Goal: Task Accomplishment & Management: Manage account settings

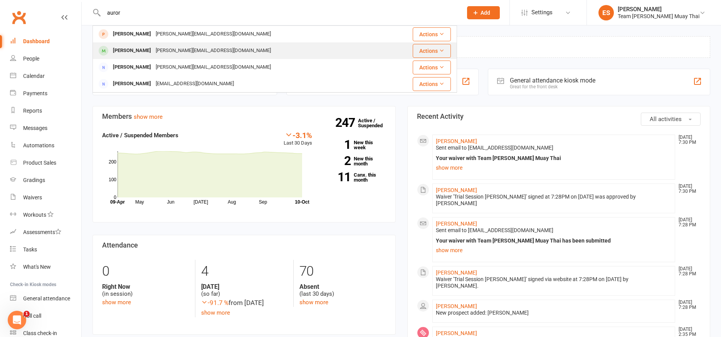
type input "auror"
click at [124, 57] on div "Aurora Hammond [EMAIL_ADDRESS][DOMAIN_NAME]" at bounding box center [239, 51] width 292 height 16
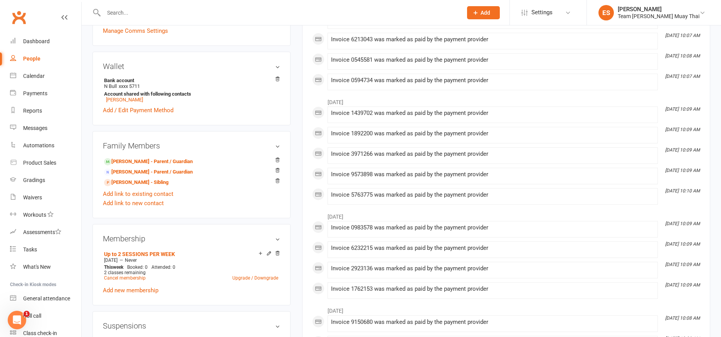
scroll to position [210, 0]
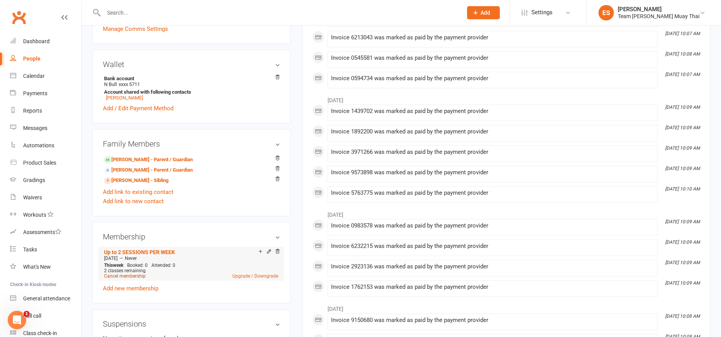
click at [128, 276] on link "Cancel membership" at bounding box center [125, 275] width 42 height 5
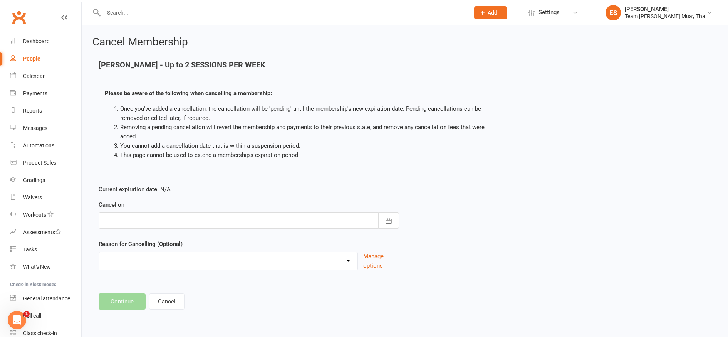
click at [190, 217] on div at bounding box center [249, 220] width 301 height 16
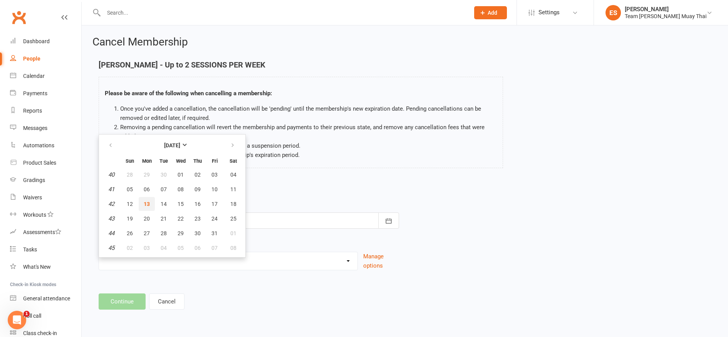
click at [149, 209] on button "13" at bounding box center [147, 204] width 16 height 14
type input "[DATE]"
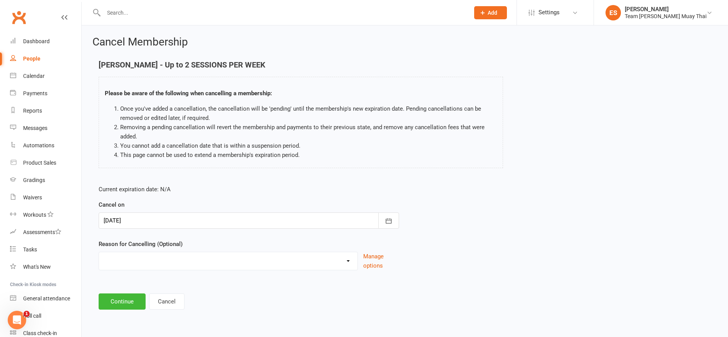
click at [159, 259] on select "FIXING PAYMENTS Holiday Injury More sessions (upgrading) NOT FIGHT TEAM Other s…" at bounding box center [228, 259] width 259 height 15
select select "7"
click at [99, 252] on select "FIXING PAYMENTS Holiday Injury More sessions (upgrading) NOT FIGHT TEAM Other s…" at bounding box center [228, 259] width 259 height 15
click at [124, 304] on button "Continue" at bounding box center [122, 301] width 47 height 16
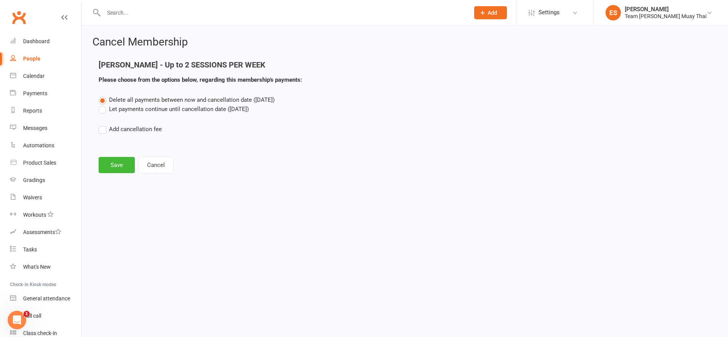
click at [102, 112] on label "Let payments continue until cancellation date ([DATE])" at bounding box center [174, 108] width 150 height 9
click at [102, 104] on input "Let payments continue until cancellation date ([DATE])" at bounding box center [101, 104] width 5 height 0
click at [110, 172] on button "Save" at bounding box center [117, 165] width 36 height 16
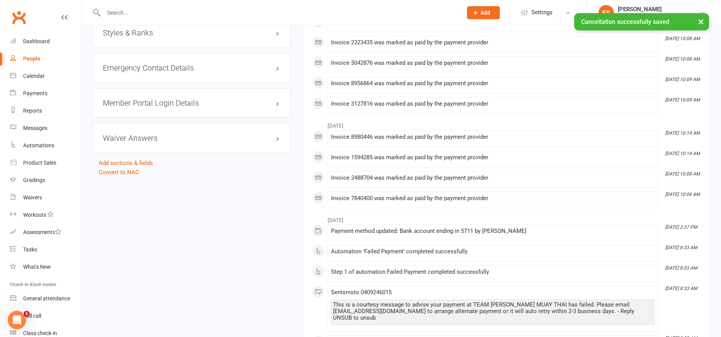
scroll to position [627, 0]
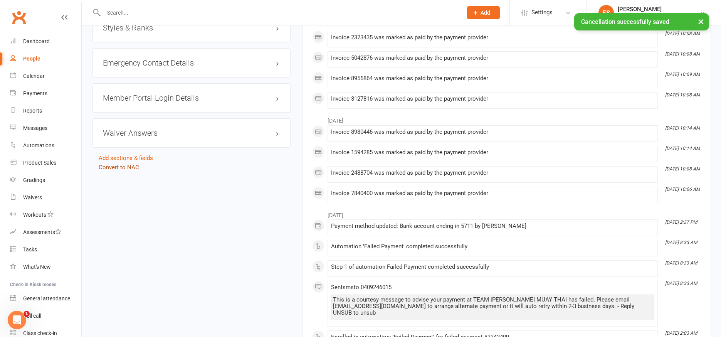
click at [119, 169] on link "Convert to NAC" at bounding box center [119, 167] width 40 height 7
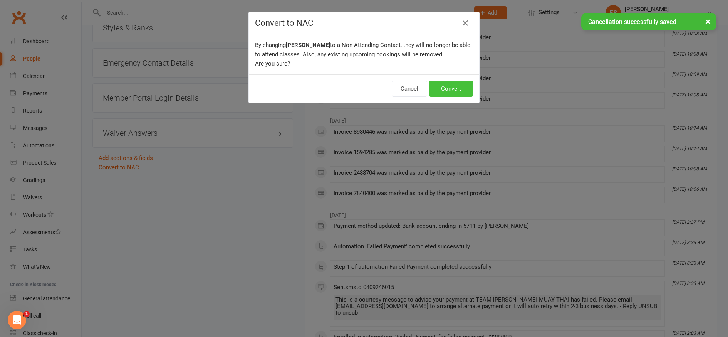
click at [434, 94] on button "Convert" at bounding box center [451, 89] width 44 height 16
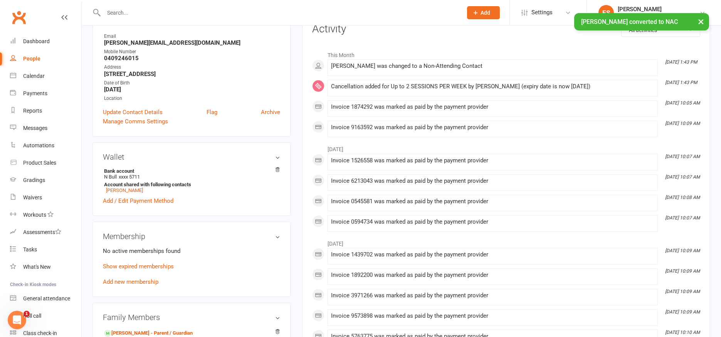
scroll to position [101, 0]
click at [118, 190] on link "[PERSON_NAME]" at bounding box center [124, 189] width 37 height 6
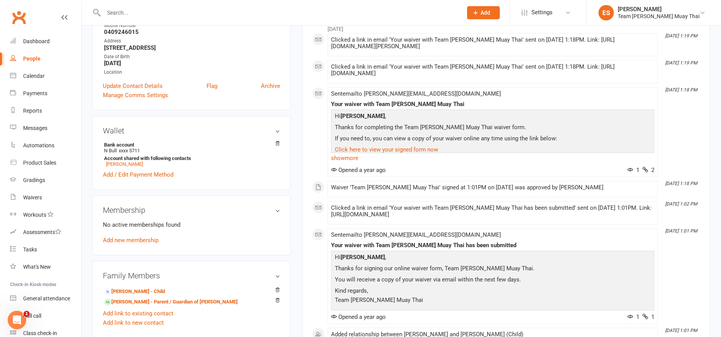
scroll to position [143, 0]
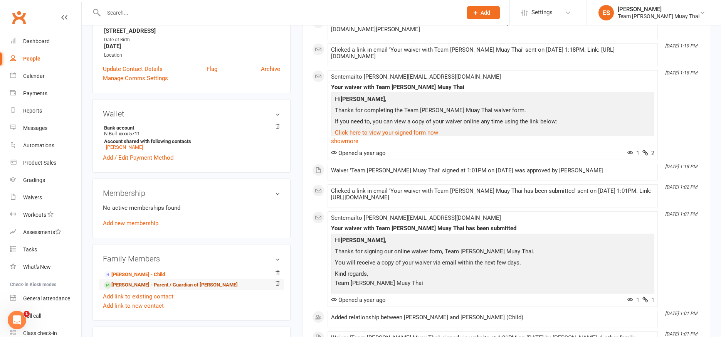
click at [125, 285] on link "[PERSON_NAME] - Parent / Guardian of [PERSON_NAME]" at bounding box center [171, 285] width 134 height 8
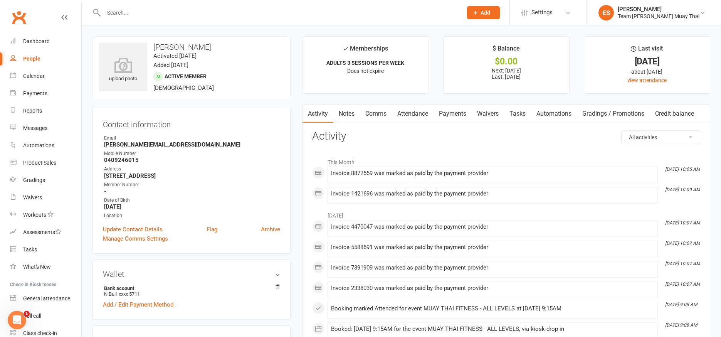
click at [452, 113] on link "Payments" at bounding box center [452, 114] width 38 height 18
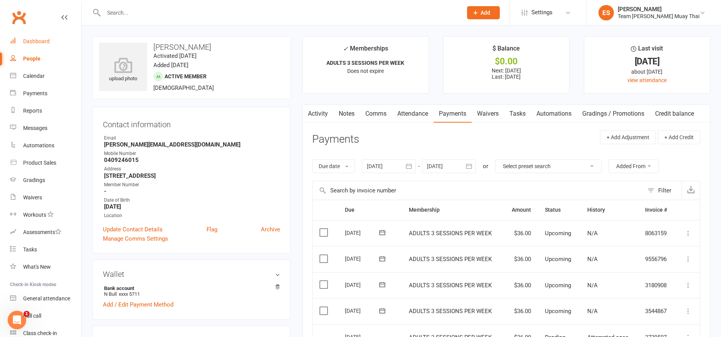
click at [28, 45] on link "Dashboard" at bounding box center [45, 41] width 71 height 17
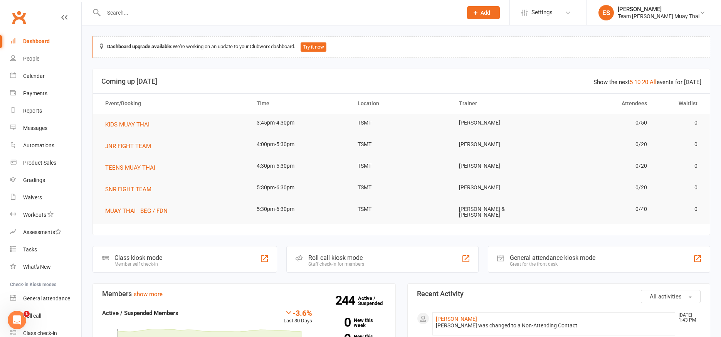
click at [155, 11] on input "text" at bounding box center [279, 12] width 356 height 11
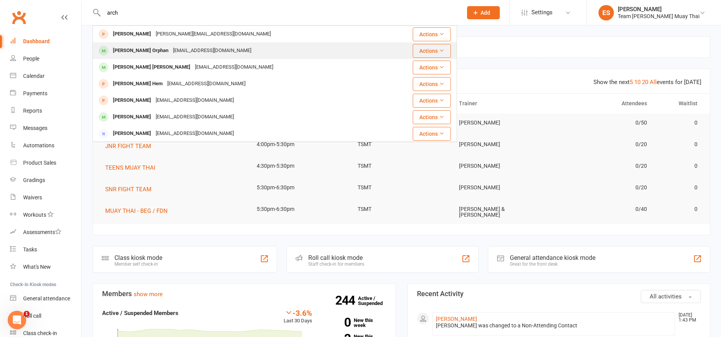
type input "arch"
click at [121, 55] on div "[PERSON_NAME] Orphan" at bounding box center [141, 50] width 60 height 11
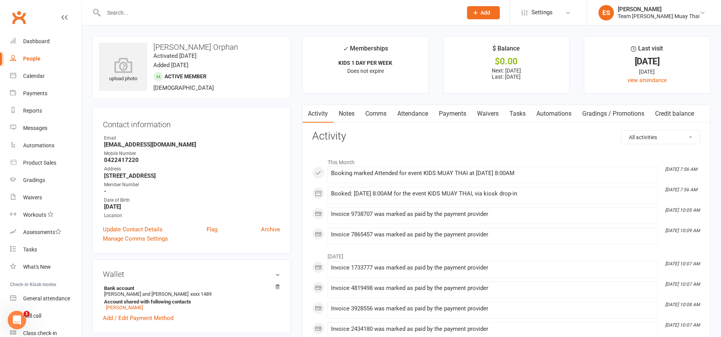
click at [452, 116] on link "Payments" at bounding box center [452, 114] width 38 height 18
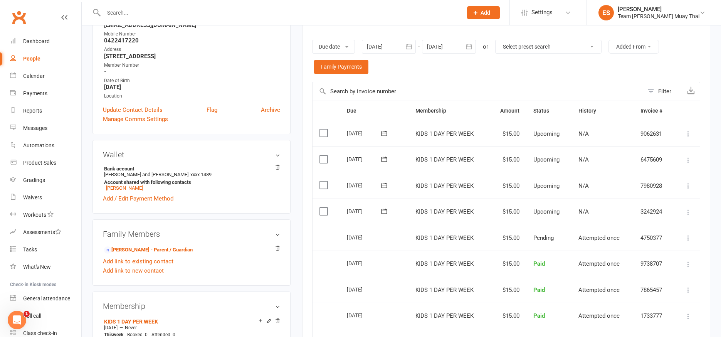
scroll to position [120, 0]
click at [38, 47] on link "Dashboard" at bounding box center [45, 41] width 71 height 17
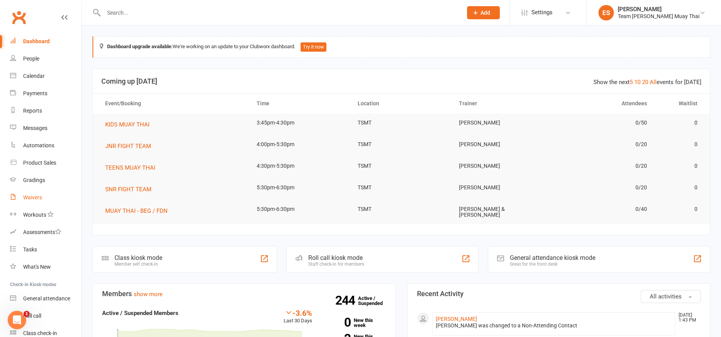
click at [26, 201] on link "Waivers" at bounding box center [45, 197] width 71 height 17
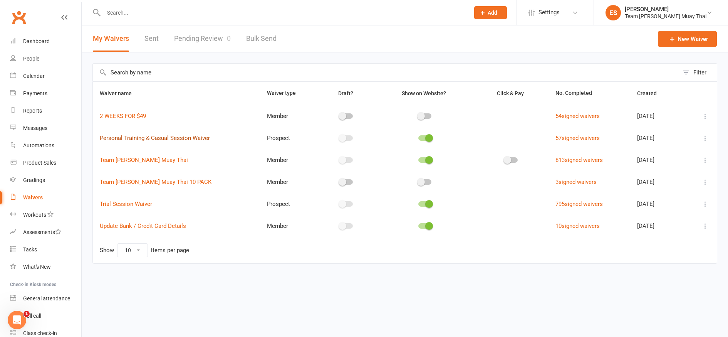
click at [146, 141] on link "Personal Training & Casual Session Waiver" at bounding box center [155, 137] width 110 height 7
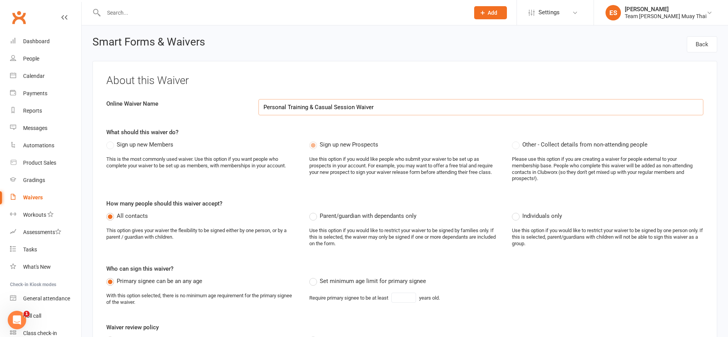
select select "applies_to_all_signees"
select select "copy_answers_for_all_signees"
select select "select"
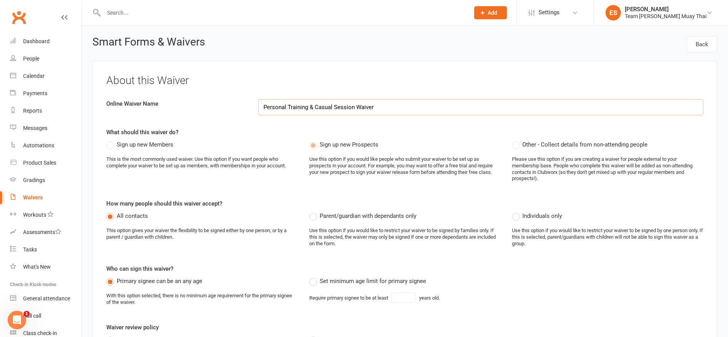
select select "select"
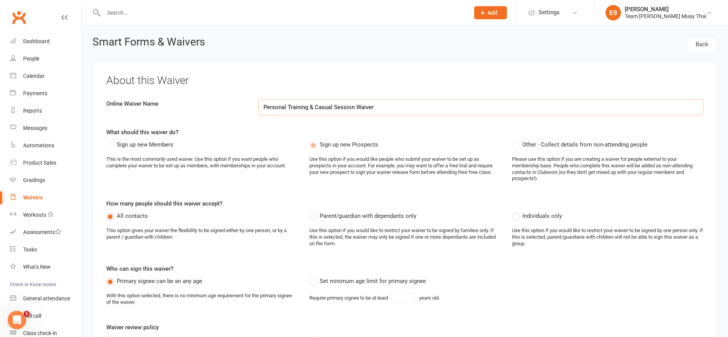
select select "select"
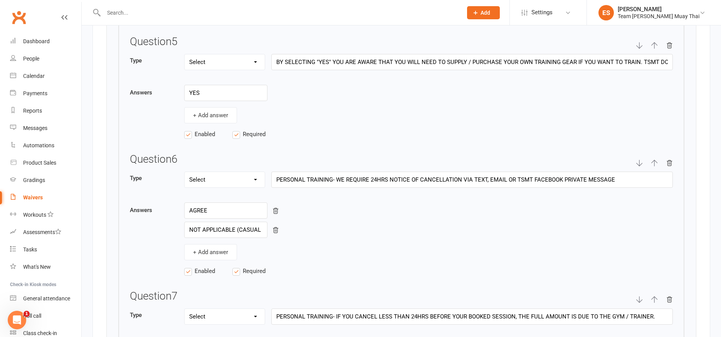
scroll to position [1650, 0]
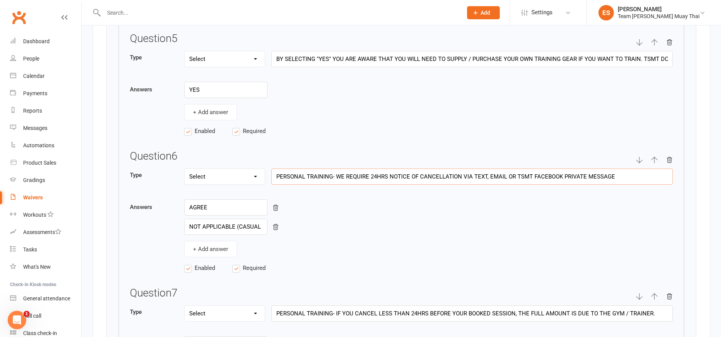
click at [381, 174] on input "PERSONAL TRAINING- WE REQUIRE 24HRS NOTICE OF CANCELLATION VIA TEXT, EMAIL OR T…" at bounding box center [472, 176] width 402 height 16
type input "PERSONAL TRAINING- WE REQUIRE 12hrs NOTICE OF CANCELLATION VIA TEXT, EMAIL OR T…"
click at [422, 314] on input "PERSONAL TRAINING- IF YOU CANCEL LESS THAN 24HRS BEFORE YOUR BOOKED SESSION, TH…" at bounding box center [472, 313] width 402 height 16
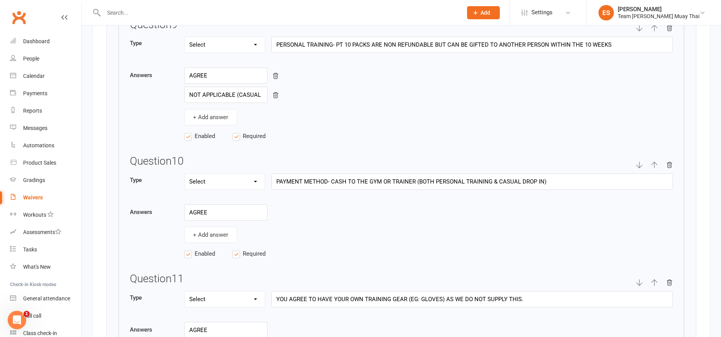
scroll to position [2192, 0]
type input "PERSONAL TRAINING- IF YOU CANCEL LESS THAN 12hrs BEFORE YOUR BOOKED SESSION, TH…"
click at [564, 183] on input "PAYMENT METHOD- CASH TO THE GYM OR TRAINER (BOTH PERSONAL TRAINING & CASUAL DRO…" at bounding box center [472, 181] width 402 height 16
click at [571, 180] on input "PAYMENT METHOD- CASH TO THE GYM OR TRAINER (BOTH PERSONAL TRAINING & CASUAL DRO…" at bounding box center [472, 181] width 402 height 16
click at [575, 178] on input "PAYMENT METHOD- CASH TO THE GYM OR TRAINER (BOTH PERSONAL TRAINING & CASUAL DRO…" at bounding box center [472, 181] width 402 height 16
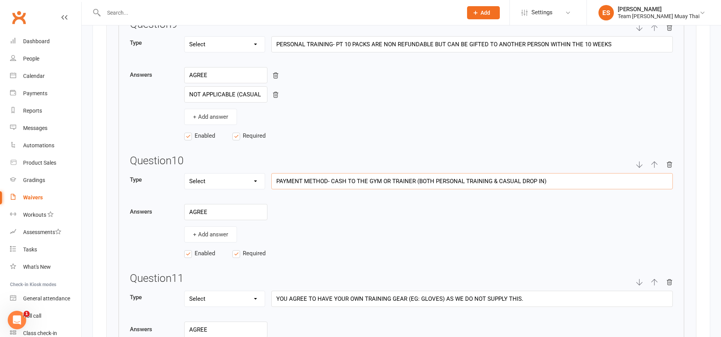
click at [567, 187] on input "PAYMENT METHOD- CASH TO THE GYM OR TRAINER (BOTH PERSONAL TRAINING & CASUAL DRO…" at bounding box center [472, 181] width 402 height 16
click at [573, 183] on input "PAYMENT METHOD- CASH TO THE GYM OR TRAINER (BOTH PERSONAL TRAINING & CASUAL DRO…" at bounding box center [472, 181] width 402 height 16
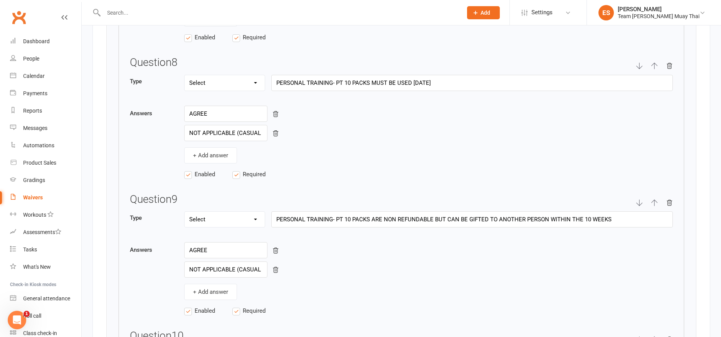
scroll to position [2018, 0]
click at [621, 215] on input "PERSONAL TRAINING- PT 10 PACKS ARE NON REFUNDABLE BUT CAN BE GIFTED TO ANOTHER …" at bounding box center [472, 219] width 402 height 16
click at [492, 276] on div "NOT APPLICABLE (CASUAL SESSION)" at bounding box center [428, 269] width 489 height 16
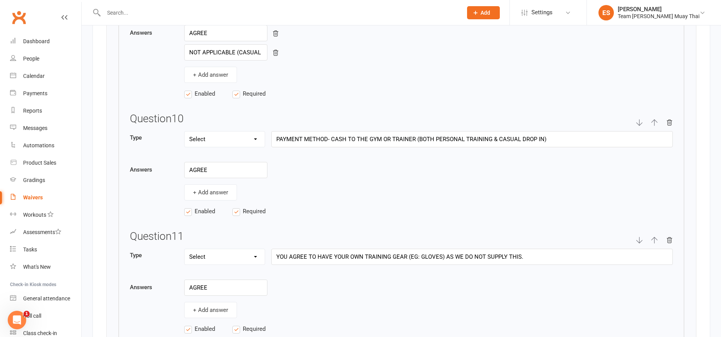
scroll to position [2237, 0]
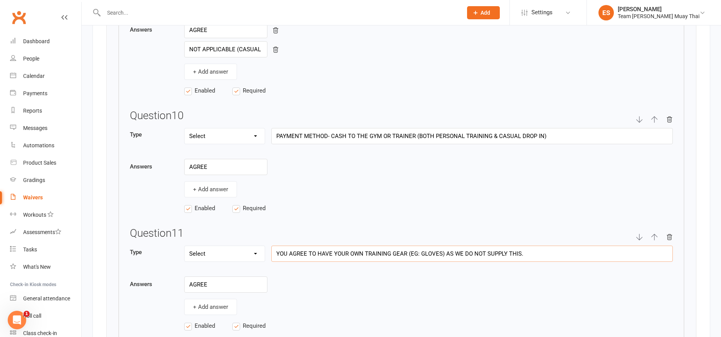
click at [541, 253] on input "YOU AGREE TO HAVE YOUR OWN TRAINING GEAR (EG: GLOVES) AS WE DO NOT SUPPLY THIS." at bounding box center [472, 253] width 402 height 16
type input "Y"
type input "IF YOU BANK TRANSFER, THE PAYMENT MUST BE DEPOSITED 24hrs BEFORE TGHE SESSION. …"
click at [325, 136] on input "PAYMENT METHOD- CASH TO THE GYM OR TRAINER (BOTH PERSONAL TRAINING & CASUAL DRO…" at bounding box center [472, 136] width 402 height 16
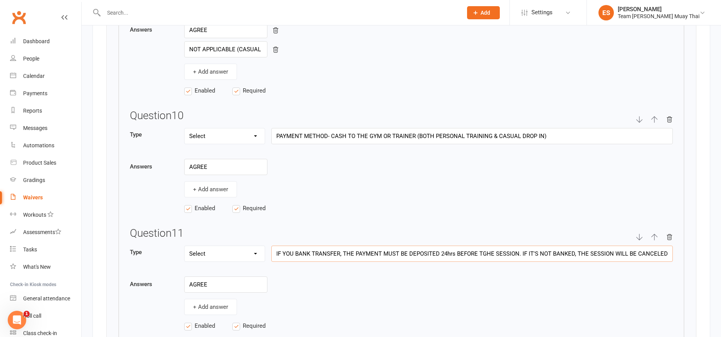
click at [278, 252] on input "IF YOU BANK TRANSFER, THE PAYMENT MUST BE DEPOSITED 24hrs BEFORE TGHE SESSION. …" at bounding box center [472, 253] width 402 height 16
click at [321, 137] on input "PAYMENT METHOD- CASH TO THE GYM OR TRAINER (BOTH PERSONAL TRAINING & CASUAL DRO…" at bounding box center [472, 136] width 402 height 16
click at [373, 135] on input "PAYMENT METHOD- CASH TO THE GYM OR TRAINER (BOTH PERSONAL TRAINING & CASUAL DRO…" at bounding box center [472, 136] width 402 height 16
click at [331, 135] on input "PAYMENT METHOD- CASH TO THE GYM OR TRAINER (BOTH PERSONAL TRAINING & CASUAL DRO…" at bounding box center [472, 136] width 402 height 16
click at [371, 131] on input "IF YOU PAY BY CASH TO THE GYM OR TRAINER (BOTH PERSONAL TRAINING & CASUAL DROP …" at bounding box center [472, 136] width 402 height 16
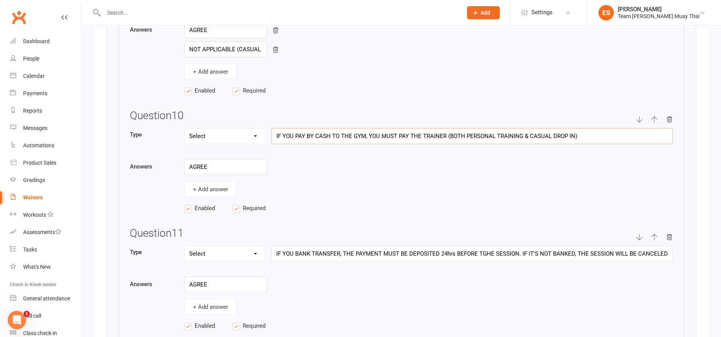
click at [599, 134] on input "IF YOU PAY BY CASH TO THE GYM, YOU MUST PAY THE TRAINER (BOTH PERSONAL TRAINING…" at bounding box center [472, 136] width 402 height 16
click at [442, 139] on input "IF YOU PAY BY CASH TO THE GYM, YOU MUST PAY THE TRAINER (BOTH PERSONAL TRAINING…" at bounding box center [472, 136] width 402 height 16
type input "IF YOU PAY BY [PERSON_NAME] TO THE GYM, YOU MUST PAY THE TRAINER BEFORE THE SES…"
click at [494, 255] on input "IF YOU BANK TRANSFER, THE PAYMENT MUST BE DEPOSITED 24hrs BEFORE TGHE SESSION. …" at bounding box center [472, 253] width 402 height 16
type input "IF YOU BANK TRANSFER, THE PAYMENT MUST BE DEPOSITED 24hrs BEFORE THE PT/SESSION…"
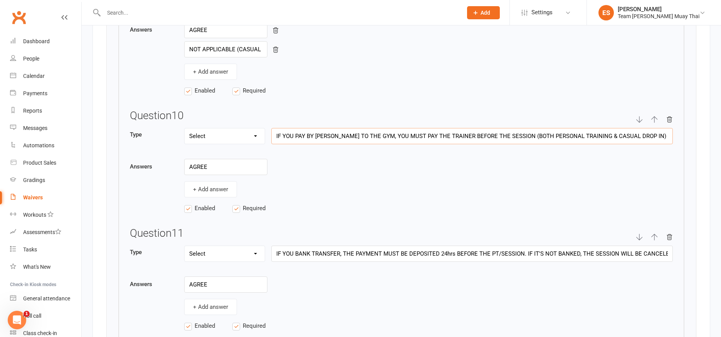
click at [483, 136] on input "IF YOU PAY BY [PERSON_NAME] TO THE GYM, YOU MUST PAY THE TRAINER BEFORE THE SES…" at bounding box center [472, 136] width 402 height 16
type input "IF YOU PAY BY CASH TO THE GYM, YOU MUST PAY THE TRAINER BEFORE THE PT/SESSION (…"
click at [597, 250] on input "IF YOU BANK TRANSFER, THE PAYMENT MUST BE DEPOSITED 24hrs BEFORE THE PT/SESSION…" at bounding box center [472, 253] width 402 height 16
click at [436, 257] on input "IF YOU BANK TRANSFER, THE PAYMENT MUST BE DEPOSITED 24hrs BEFORE THE PT/SESSION…" at bounding box center [472, 253] width 402 height 16
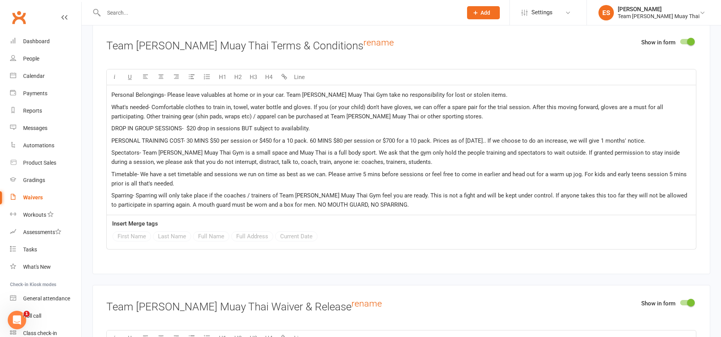
scroll to position [2880, 0]
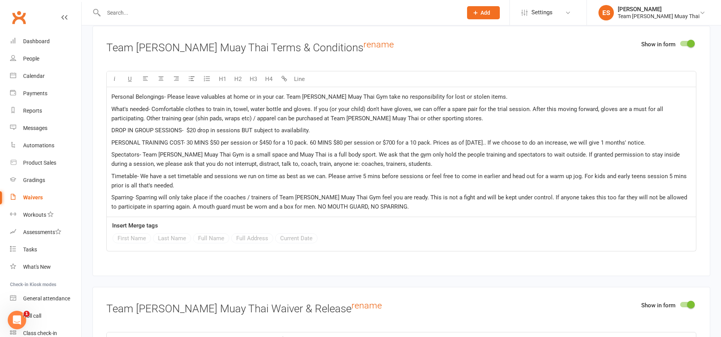
type input "IF YOU BANK TRANSFER, THE PAYMENT MUST BE DEPOSITED 24hrs BEFORE THE PT/SESSION…"
click at [193, 128] on span "DROP IN GROUP SESSIONS- $20 drop in sessions BUT subject to availability." at bounding box center [210, 130] width 198 height 7
click at [381, 128] on p "DROP IN GROUP SESSIONS- $30 drop in sessions BUT subject to availability." at bounding box center [401, 130] width 580 height 9
click at [370, 144] on span "PERSONAL TRAINING COST- 30 MINS $50 per session or $450 for a 10 pack. 60 MINS …" at bounding box center [378, 142] width 534 height 7
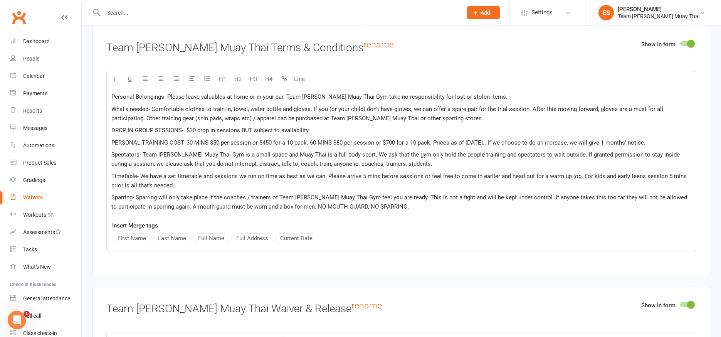
click at [470, 162] on p "Spectators- Team [PERSON_NAME] Muay Thai Gym is a small space and Muay Thai is …" at bounding box center [401, 159] width 580 height 18
click at [349, 177] on span "Timetable- We have a set timetable and sessions we run on time as best as we ca…" at bounding box center [399, 181] width 577 height 16
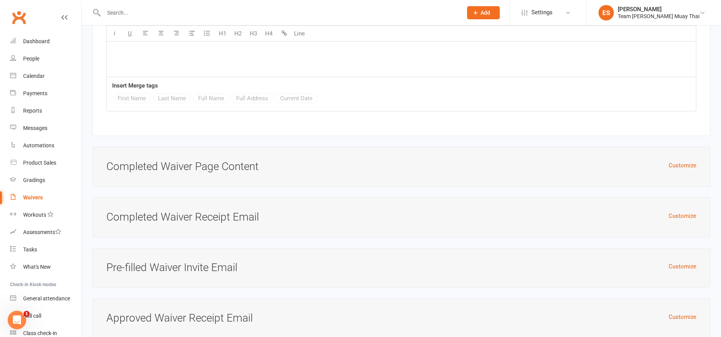
scroll to position [3957, 0]
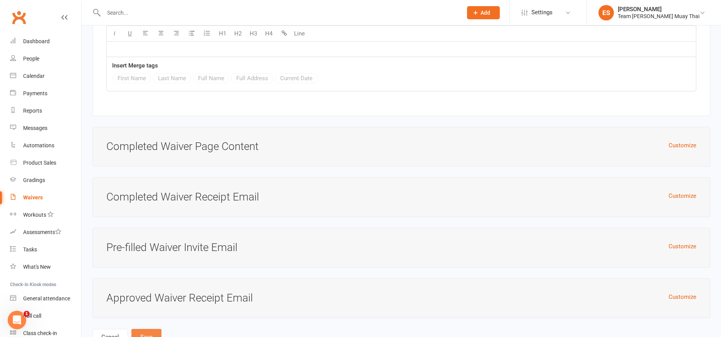
click at [147, 329] on button "Save" at bounding box center [146, 337] width 30 height 16
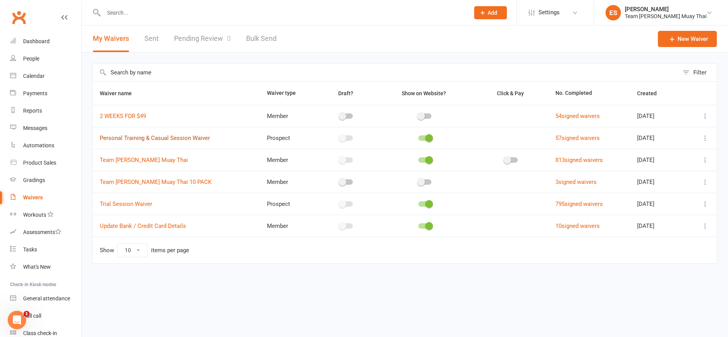
click at [124, 136] on link "Personal Training & Casual Session Waiver" at bounding box center [155, 137] width 110 height 7
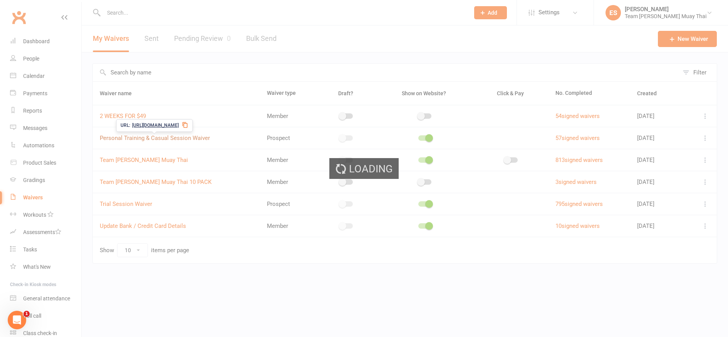
select select "applies_to_all_signees"
select select "copy_answers_for_all_signees"
select select "select"
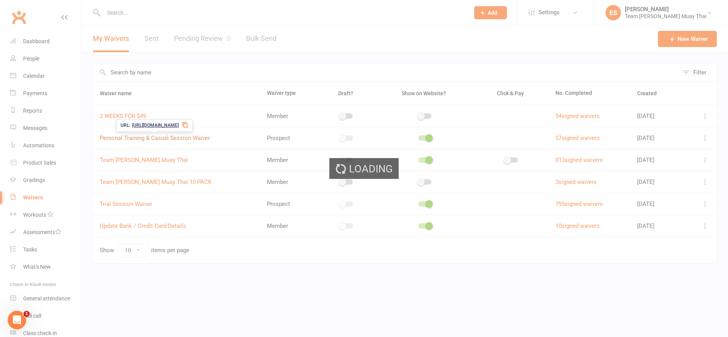
select select "select"
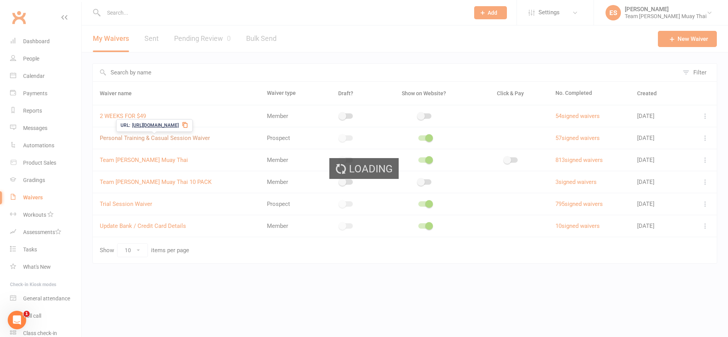
select select "select"
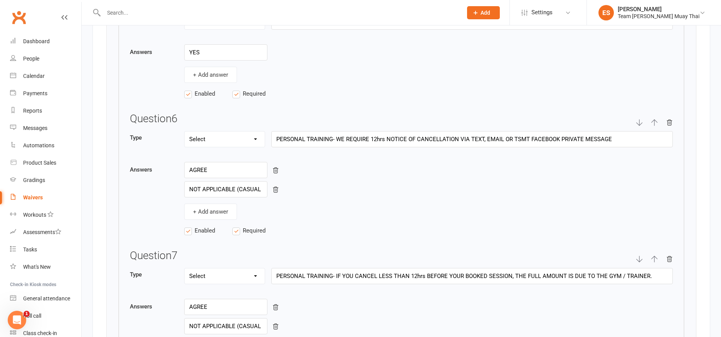
scroll to position [1688, 0]
click at [497, 137] on input "PERSONAL TRAINING- WE REQUIRE 12hrs NOTICE OF CANCELLATION VIA TEXT, EMAIL OR T…" at bounding box center [472, 138] width 402 height 16
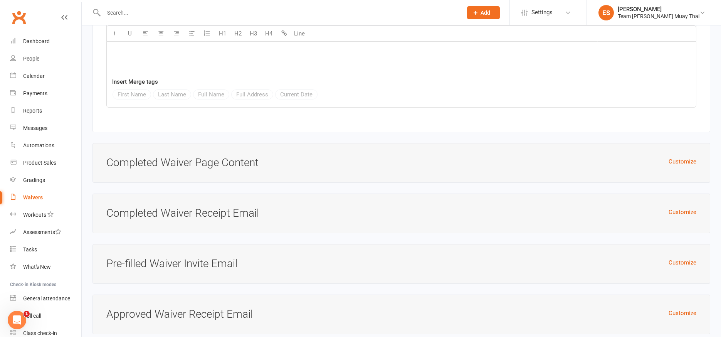
scroll to position [3957, 0]
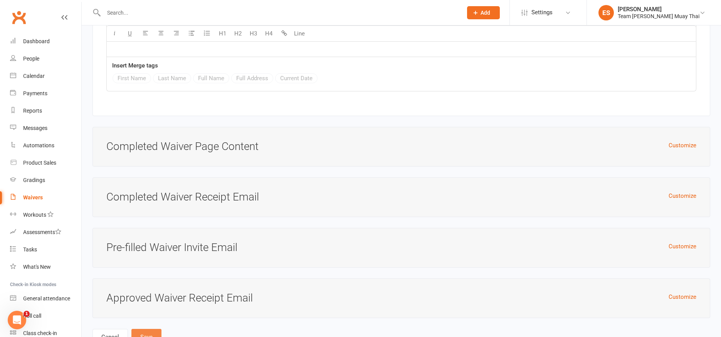
type input "PERSONAL TRAINING- WE REQUIRE 12hrs NOTICE OF CANCELLATION VIA TEXT OR TSMT FAC…"
click at [147, 329] on button "Save" at bounding box center [146, 337] width 30 height 16
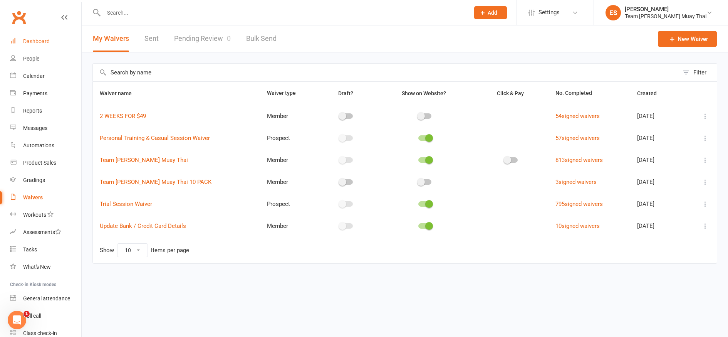
click at [33, 45] on link "Dashboard" at bounding box center [45, 41] width 71 height 17
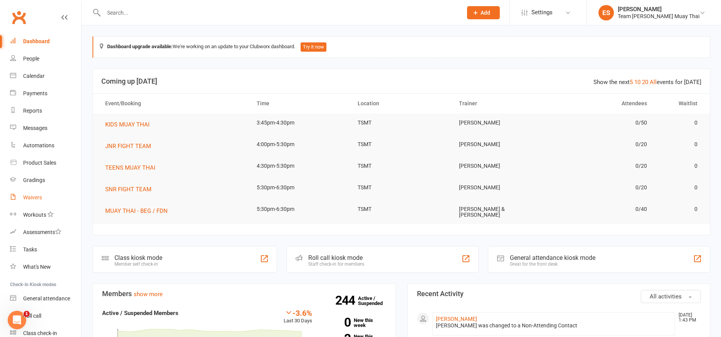
click at [25, 205] on link "Waivers" at bounding box center [45, 197] width 71 height 17
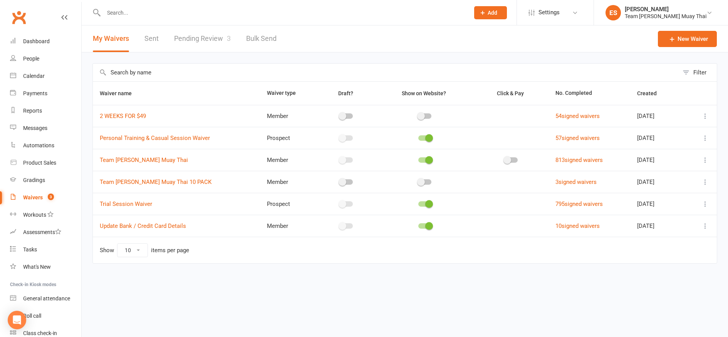
click at [198, 44] on link "Pending Review 3" at bounding box center [202, 38] width 57 height 27
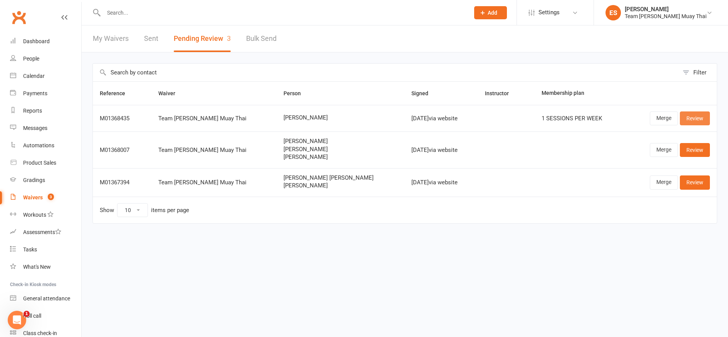
click at [696, 124] on link "Review" at bounding box center [695, 118] width 30 height 14
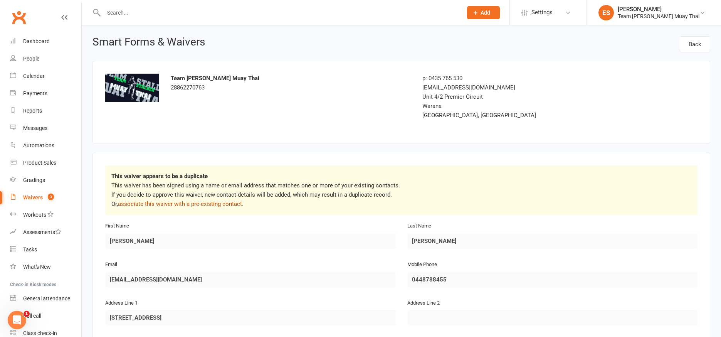
click at [183, 205] on link "associate this waiver with a pre-existing contact" at bounding box center [180, 203] width 124 height 7
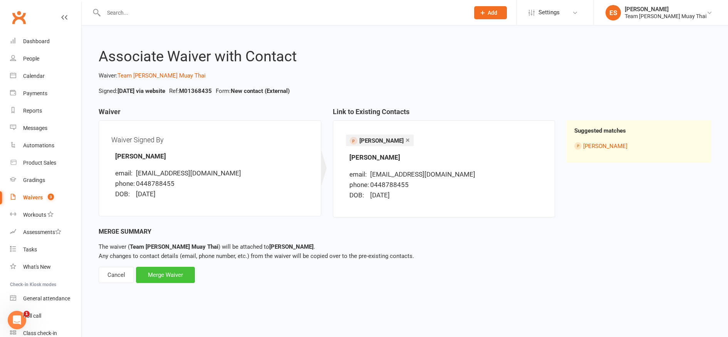
click at [176, 272] on div "Merge Waiver" at bounding box center [165, 275] width 59 height 16
click at [151, 279] on div "Merge Waiver" at bounding box center [165, 275] width 59 height 16
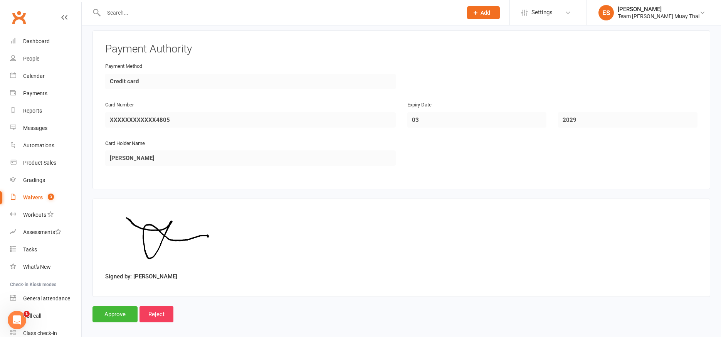
scroll to position [1458, 0]
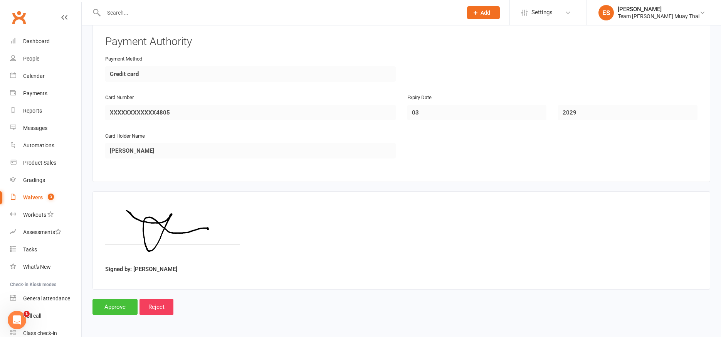
click at [118, 308] on input "Approve" at bounding box center [114, 307] width 45 height 16
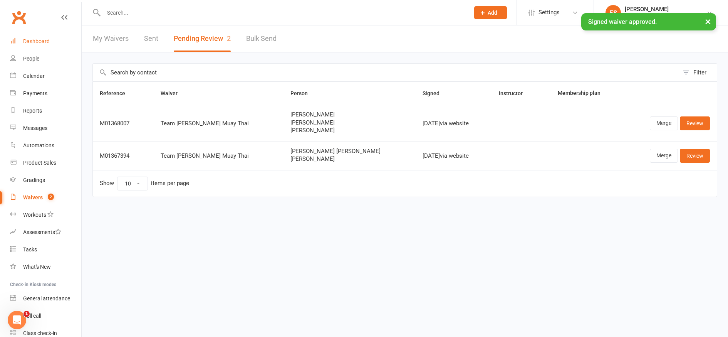
click at [30, 45] on link "Dashboard" at bounding box center [45, 41] width 71 height 17
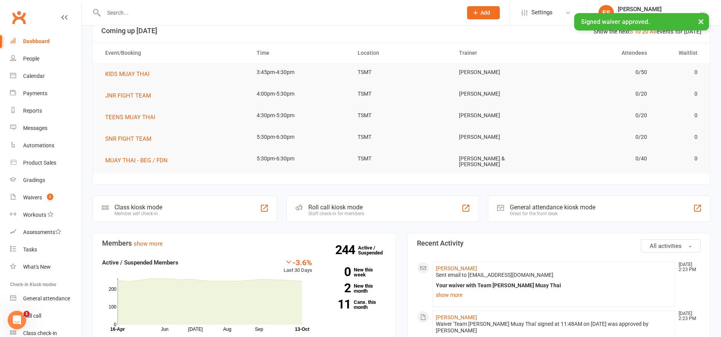
scroll to position [72, 0]
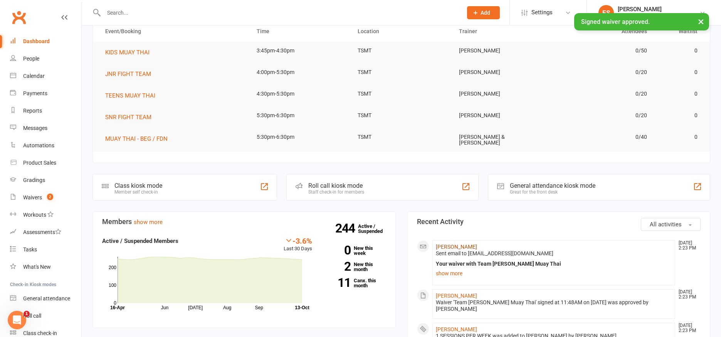
click at [447, 247] on link "[PERSON_NAME]" at bounding box center [456, 247] width 41 height 6
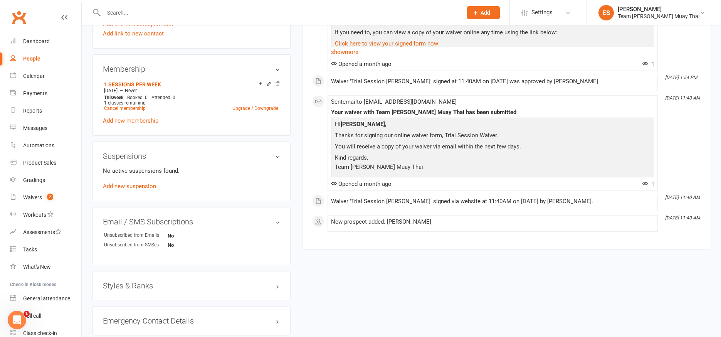
scroll to position [322, 0]
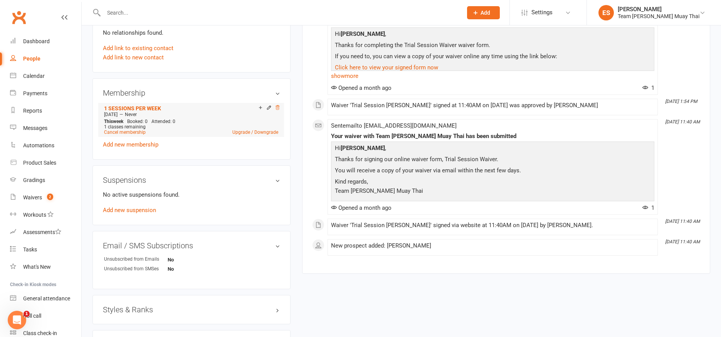
click at [279, 108] on icon at bounding box center [277, 107] width 5 height 5
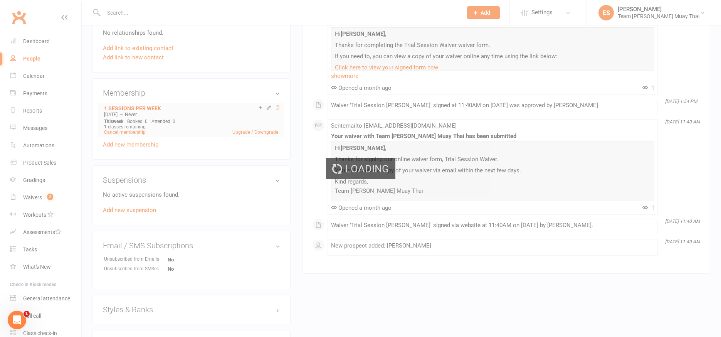
scroll to position [320, 0]
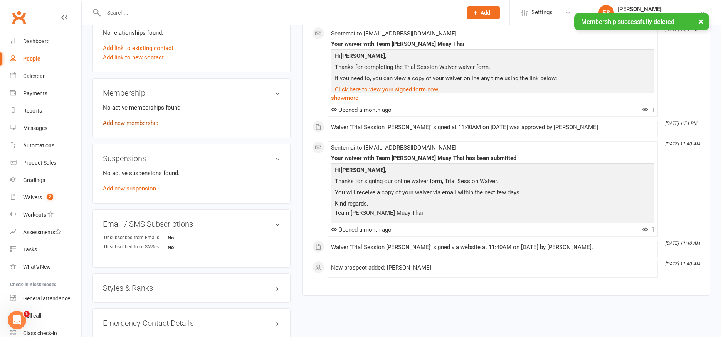
click at [110, 126] on link "Add new membership" at bounding box center [130, 122] width 55 height 7
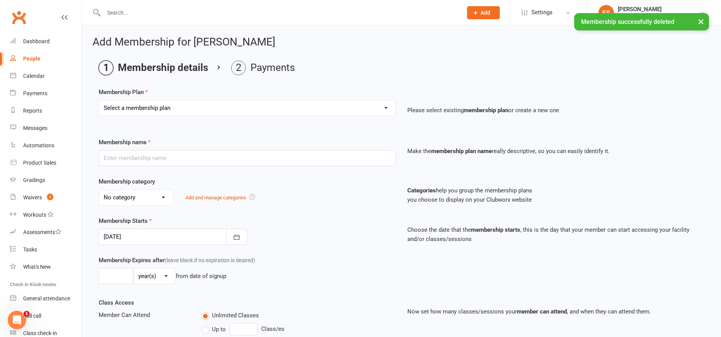
click at [126, 107] on select "Select a membership plan Create new Membership Plan KIDS 6 MONTHS (2 SESSIONS P…" at bounding box center [247, 107] width 296 height 15
select select "17"
click at [99, 100] on select "Select a membership plan Create new Membership Plan KIDS 6 MONTHS (2 SESSIONS P…" at bounding box center [247, 107] width 296 height 15
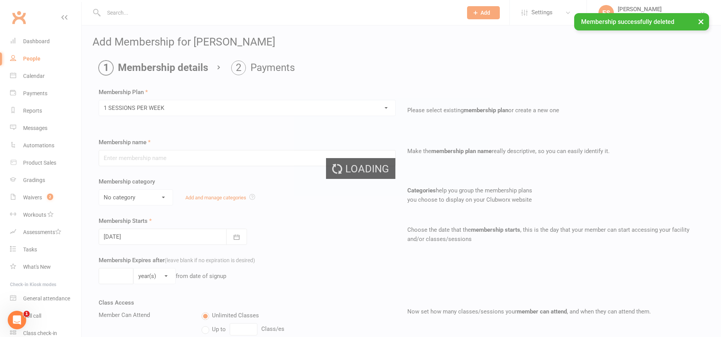
type input "1 SESSIONS PER WEEK"
select select "4"
type input "0"
type input "1"
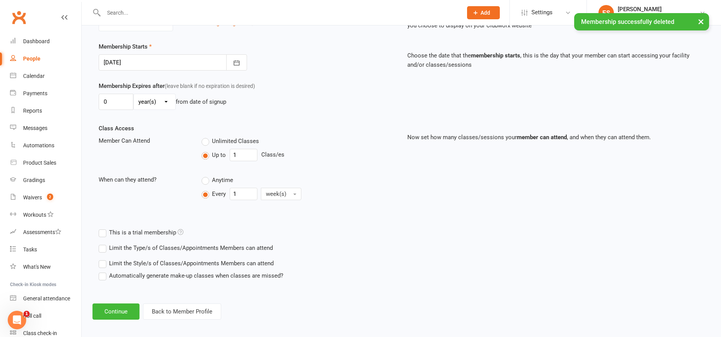
scroll to position [179, 0]
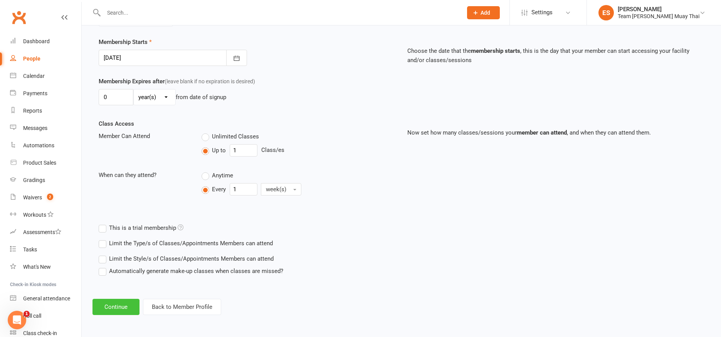
click at [115, 307] on button "Continue" at bounding box center [115, 307] width 47 height 16
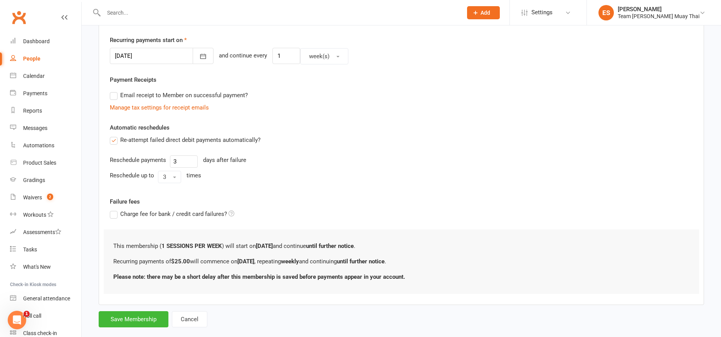
scroll to position [0, 0]
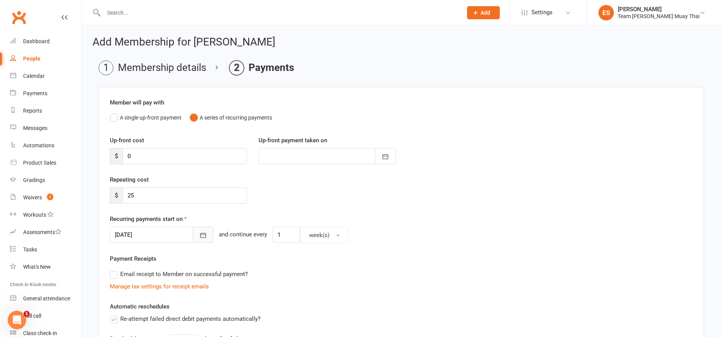
click at [193, 236] on button "button" at bounding box center [203, 235] width 21 height 16
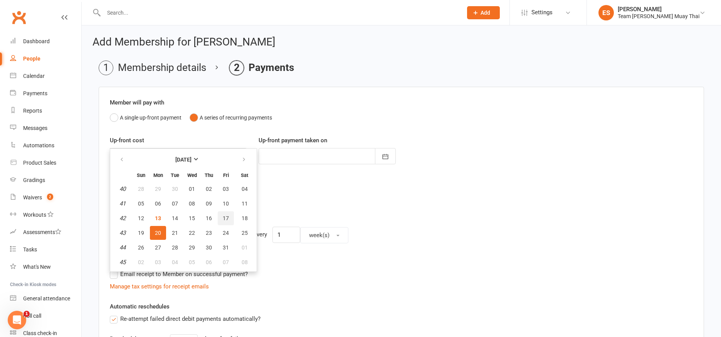
click at [232, 218] on button "17" at bounding box center [226, 218] width 16 height 14
type input "[DATE]"
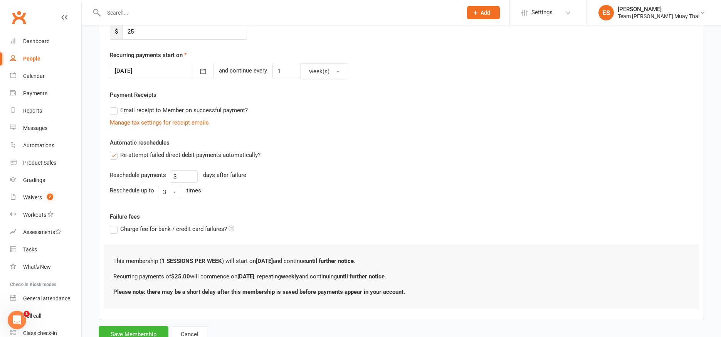
scroll to position [193, 0]
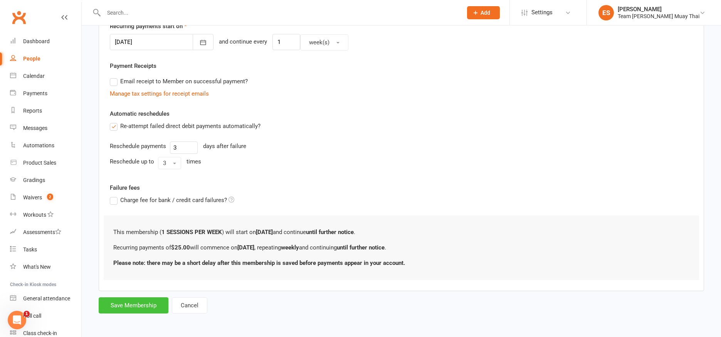
click at [138, 311] on button "Save Membership" at bounding box center [134, 305] width 70 height 16
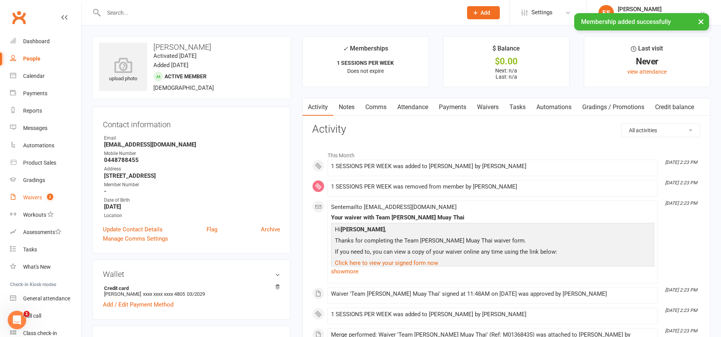
click at [31, 201] on link "Waivers 2" at bounding box center [45, 197] width 71 height 17
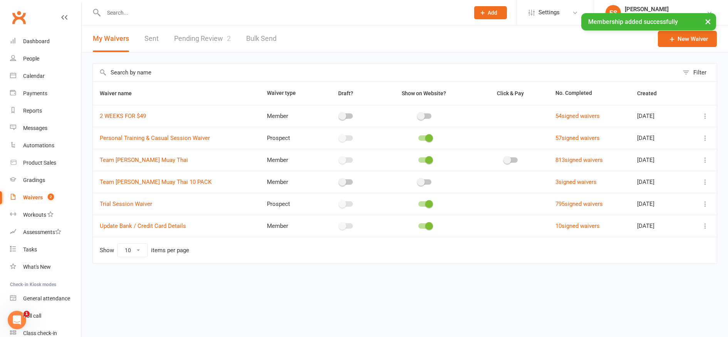
click at [203, 35] on link "Pending Review 2" at bounding box center [202, 38] width 57 height 27
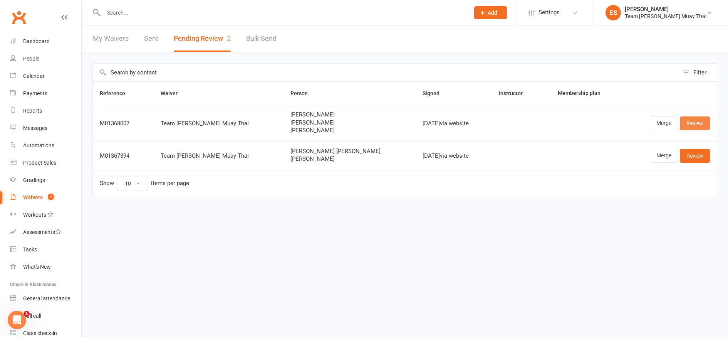
click at [695, 123] on link "Review" at bounding box center [695, 123] width 30 height 14
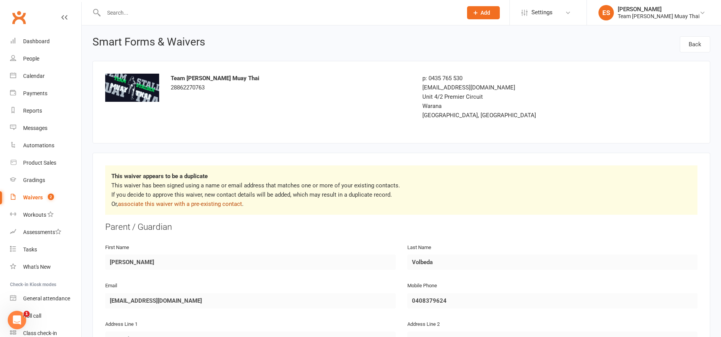
click at [171, 205] on link "associate this waiver with a pre-existing contact" at bounding box center [180, 203] width 124 height 7
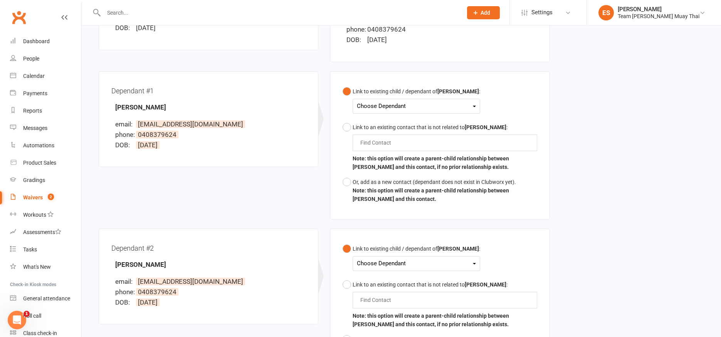
scroll to position [166, 0]
click at [454, 109] on div "Choose Dependant" at bounding box center [416, 106] width 119 height 10
click at [379, 124] on link "Harrison Volbeda" at bounding box center [395, 124] width 76 height 17
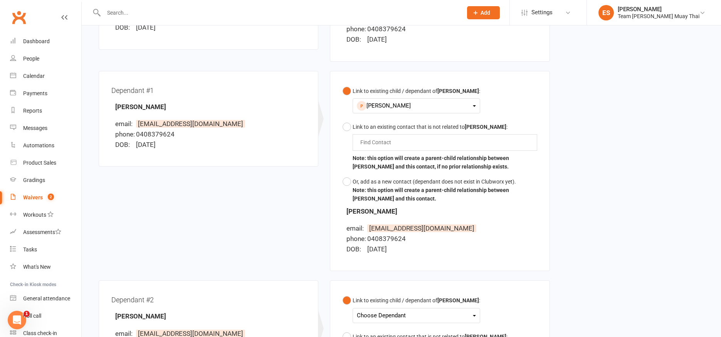
click at [378, 320] on div "Choose Dependant" at bounding box center [416, 315] width 119 height 10
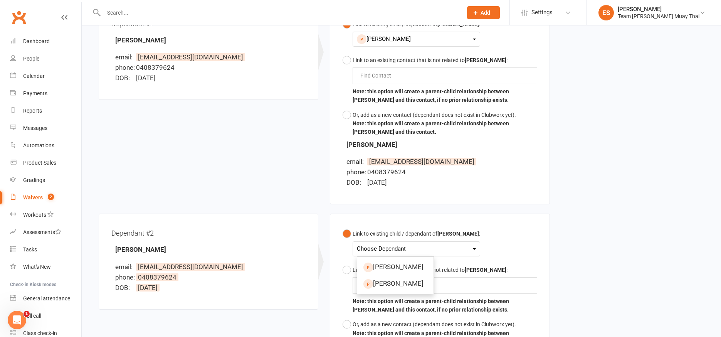
scroll to position [242, 0]
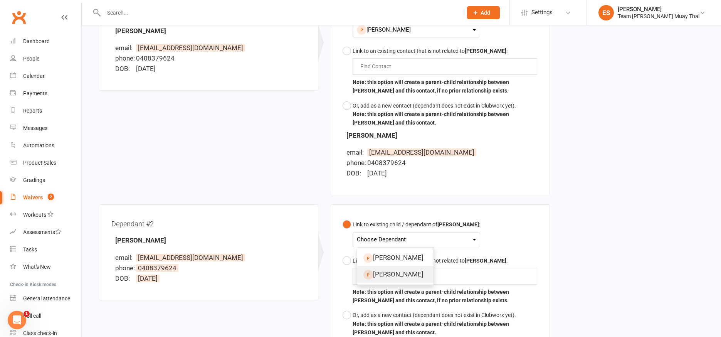
click at [377, 278] on link "Ava Volbeda" at bounding box center [395, 274] width 76 height 17
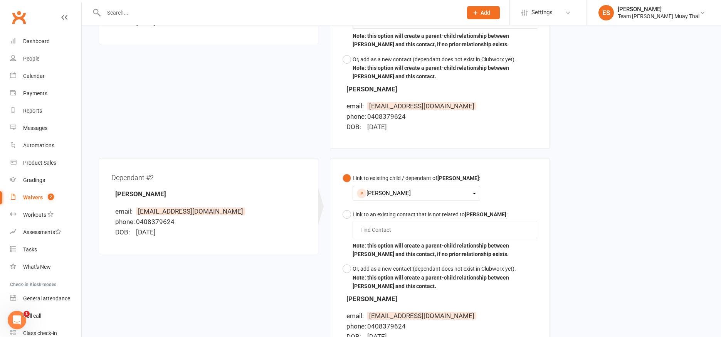
scroll to position [418, 0]
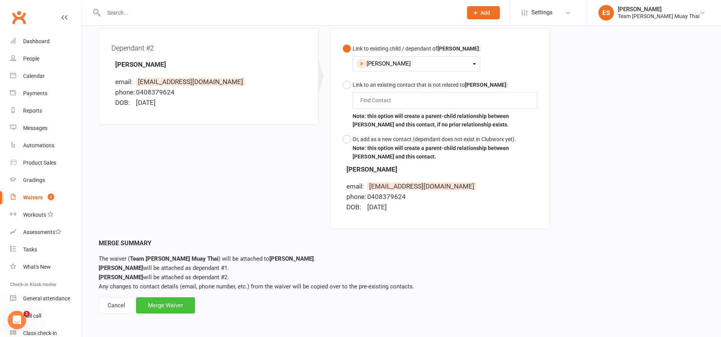
click at [171, 309] on div "Merge Waiver" at bounding box center [165, 305] width 59 height 16
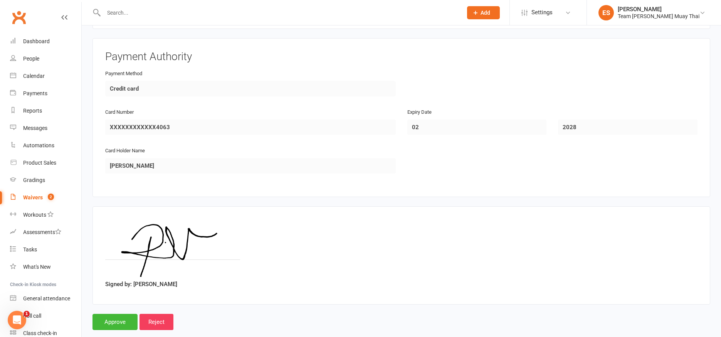
scroll to position [2153, 0]
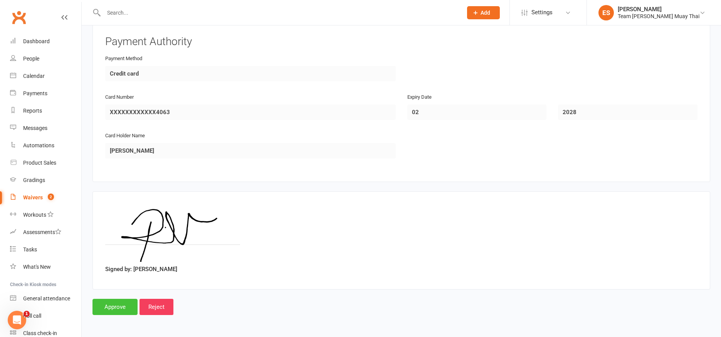
click at [117, 312] on input "Approve" at bounding box center [114, 307] width 45 height 16
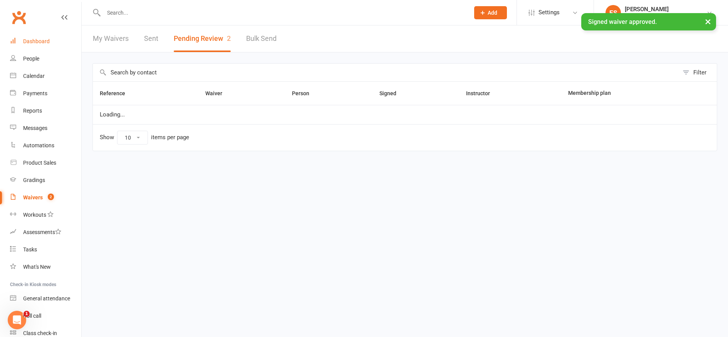
click at [35, 44] on div "Dashboard" at bounding box center [36, 41] width 27 height 6
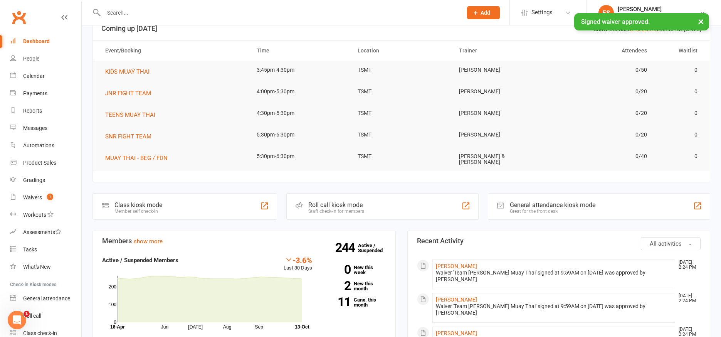
scroll to position [125, 0]
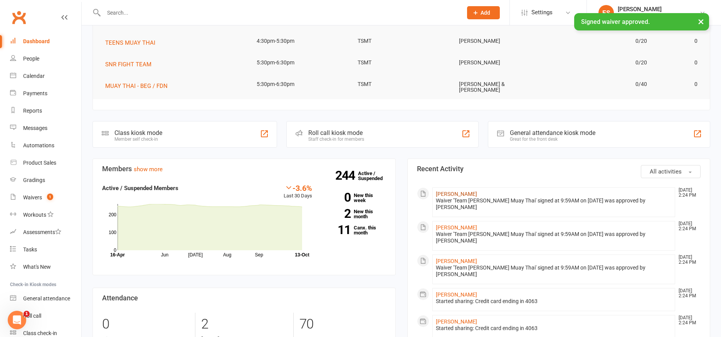
click at [439, 192] on link "Ava Volbeda" at bounding box center [456, 194] width 41 height 6
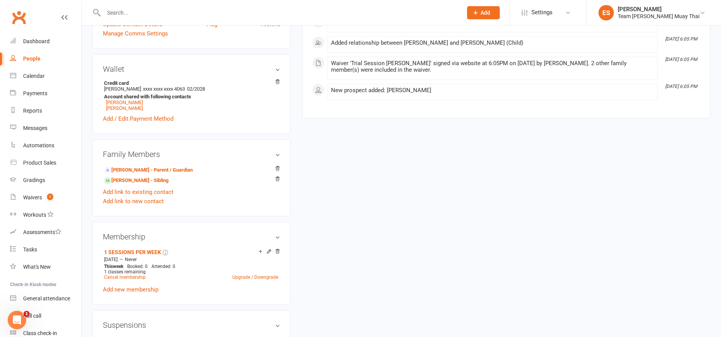
scroll to position [207, 0]
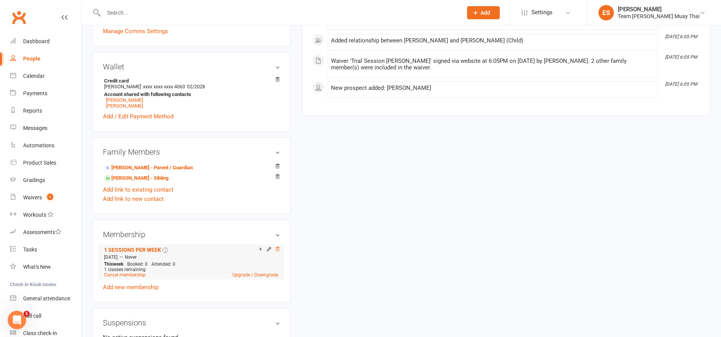
click at [278, 250] on icon at bounding box center [278, 249] width 4 height 4
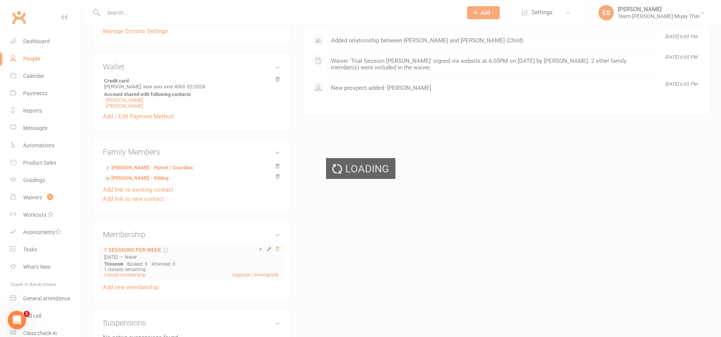
scroll to position [206, 0]
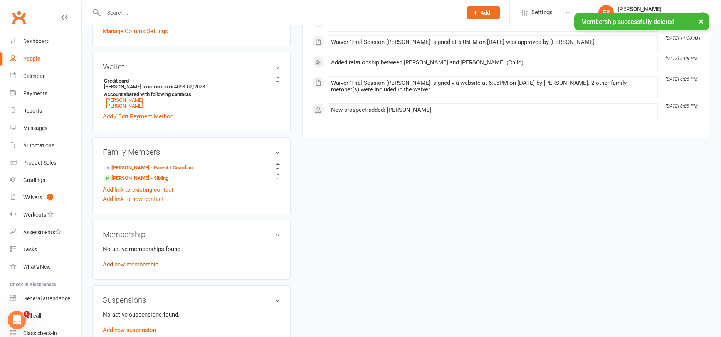
click at [114, 267] on link "Add new membership" at bounding box center [130, 264] width 55 height 7
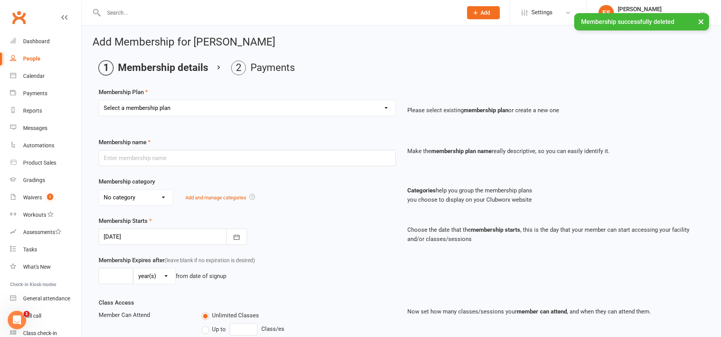
click at [115, 110] on select "Select a membership plan Create new Membership Plan KIDS 6 MONTHS (2 SESSIONS P…" at bounding box center [247, 107] width 296 height 15
select select "17"
click at [99, 100] on select "Select a membership plan Create new Membership Plan KIDS 6 MONTHS (2 SESSIONS P…" at bounding box center [247, 107] width 296 height 15
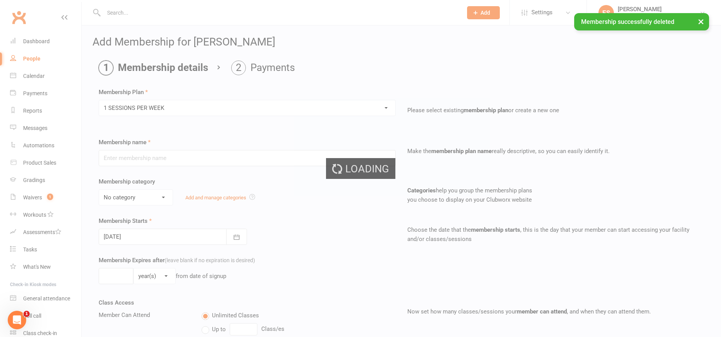
type input "1 SESSIONS PER WEEK"
select select "4"
type input "0"
type input "1"
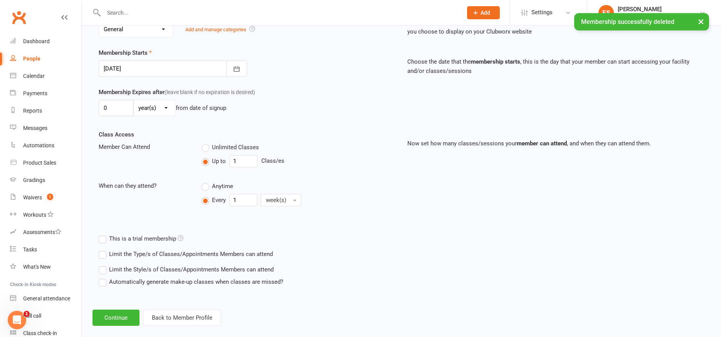
scroll to position [179, 0]
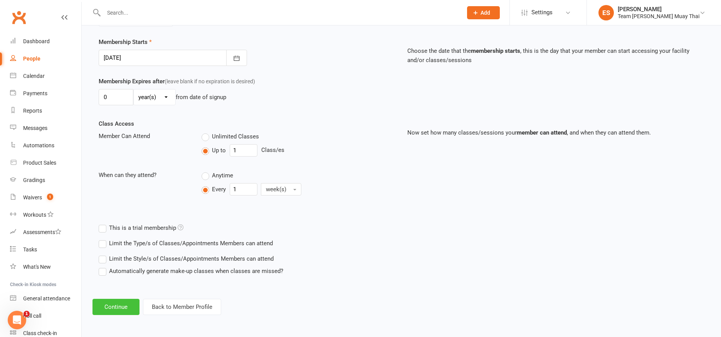
click at [116, 309] on button "Continue" at bounding box center [115, 307] width 47 height 16
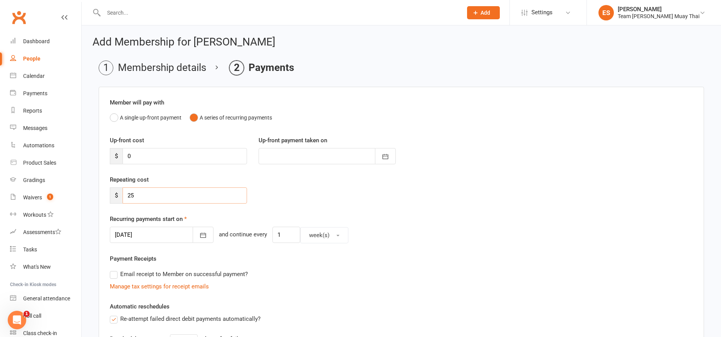
click at [153, 195] on input "25" at bounding box center [185, 195] width 124 height 16
type input "22.50"
click at [199, 239] on icon "button" at bounding box center [203, 235] width 8 height 8
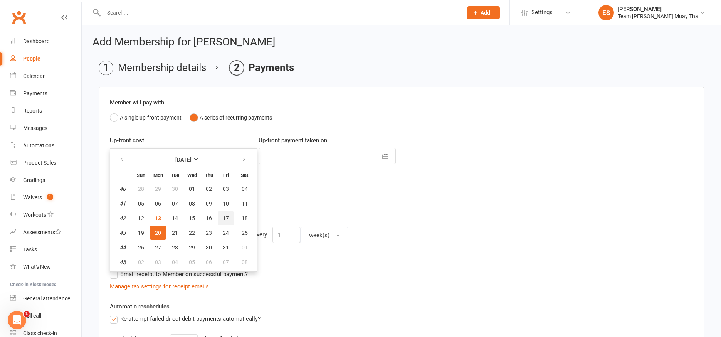
click at [229, 220] on button "17" at bounding box center [226, 218] width 16 height 14
type input "[DATE]"
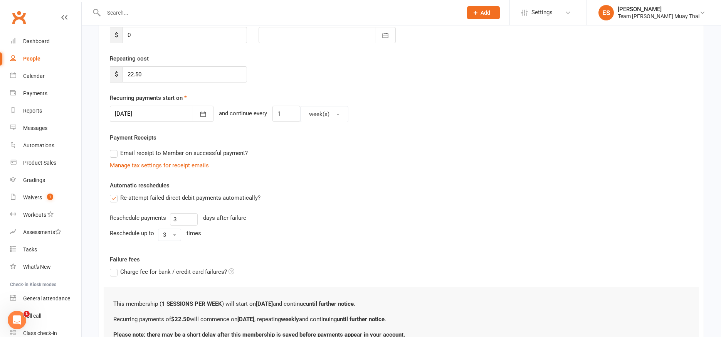
scroll to position [193, 0]
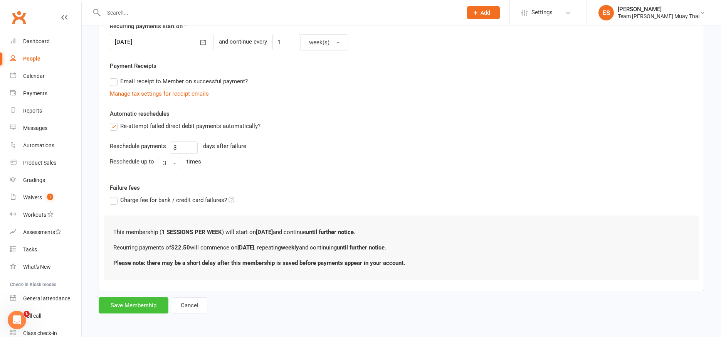
click at [135, 306] on button "Save Membership" at bounding box center [134, 305] width 70 height 16
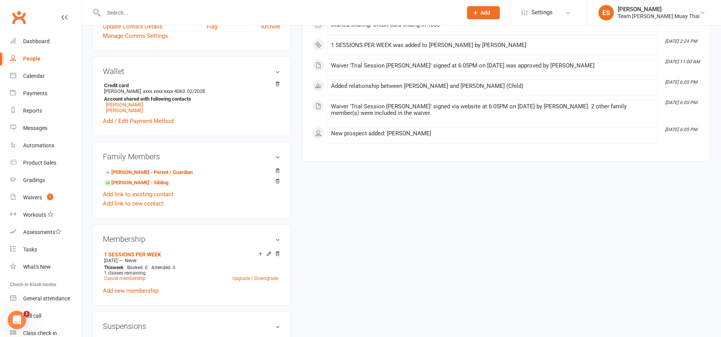
scroll to position [205, 0]
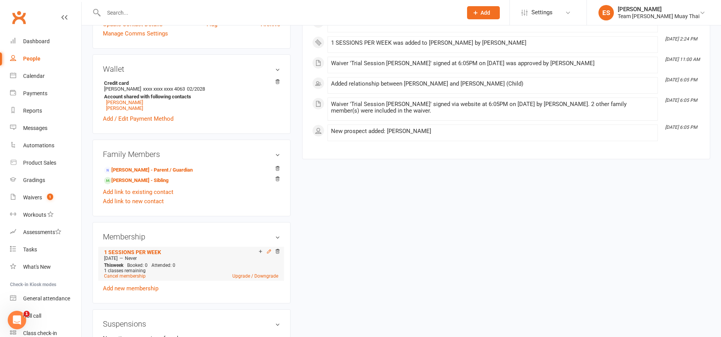
click at [268, 251] on icon at bounding box center [268, 250] width 3 height 3
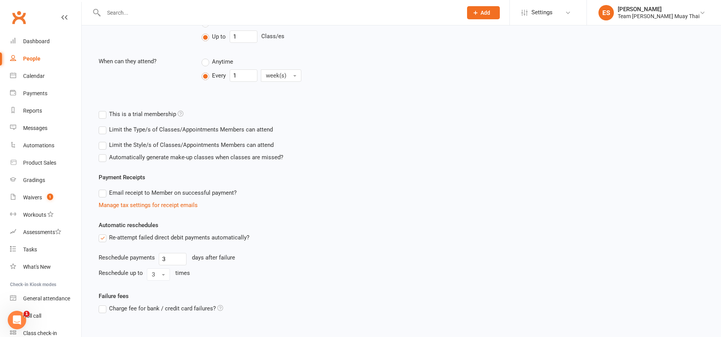
scroll to position [251, 0]
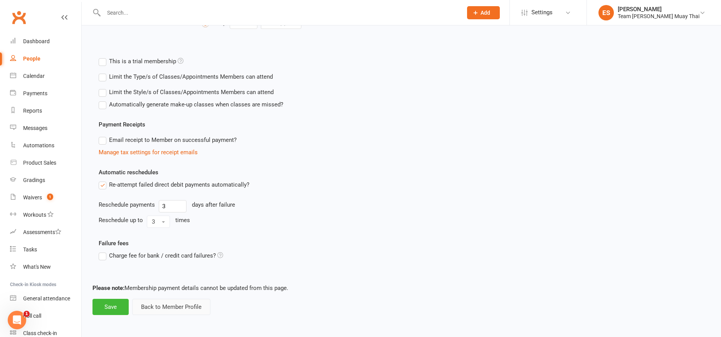
click at [151, 303] on button "Back to Member Profile" at bounding box center [171, 307] width 78 height 16
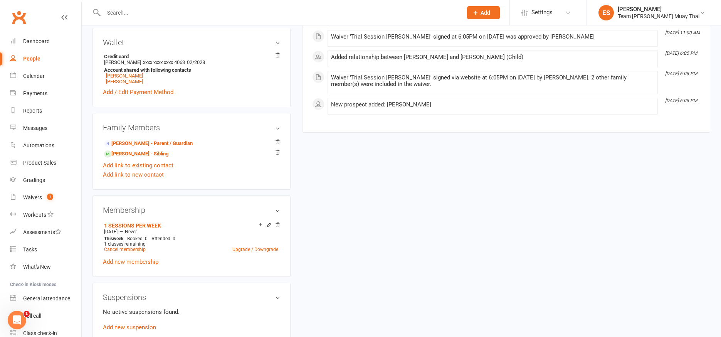
scroll to position [235, 0]
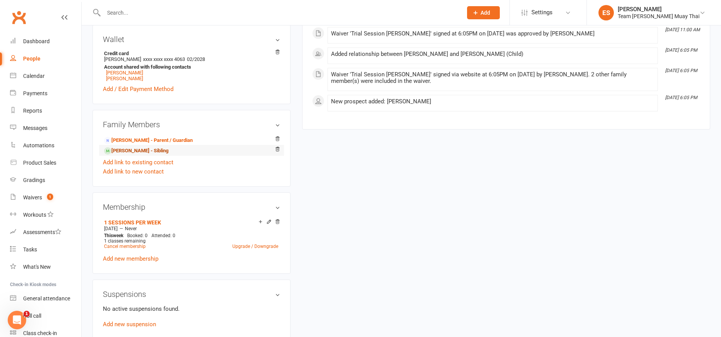
click at [125, 149] on link "Harrison Volbeda - Sibling" at bounding box center [136, 151] width 64 height 8
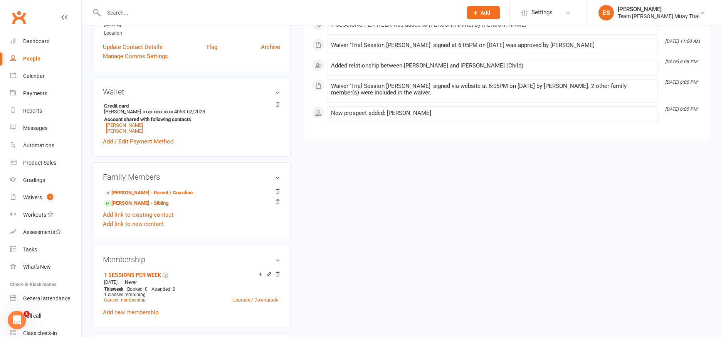
scroll to position [194, 0]
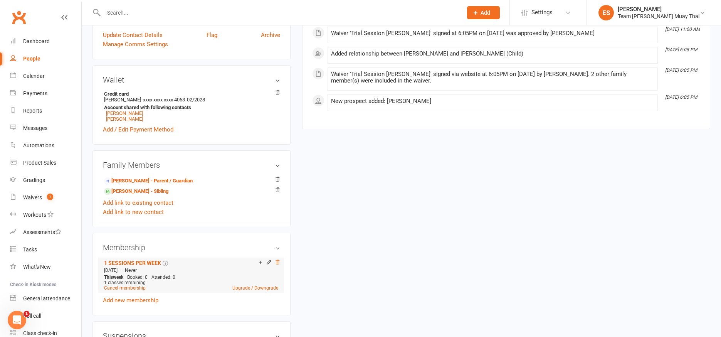
click at [279, 263] on icon at bounding box center [277, 261] width 5 height 5
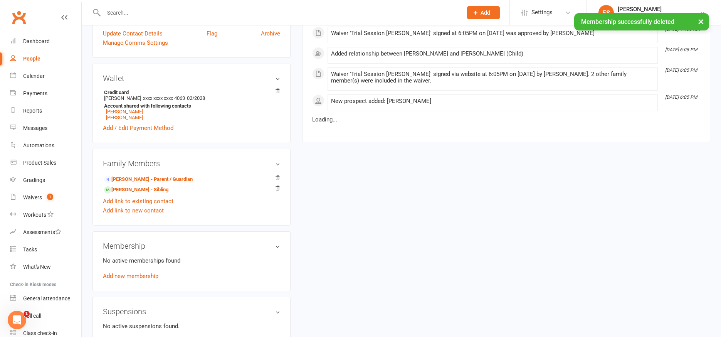
scroll to position [193, 0]
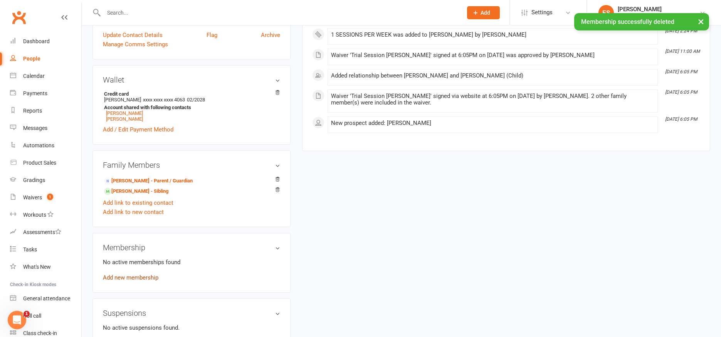
click at [124, 279] on link "Add new membership" at bounding box center [130, 277] width 55 height 7
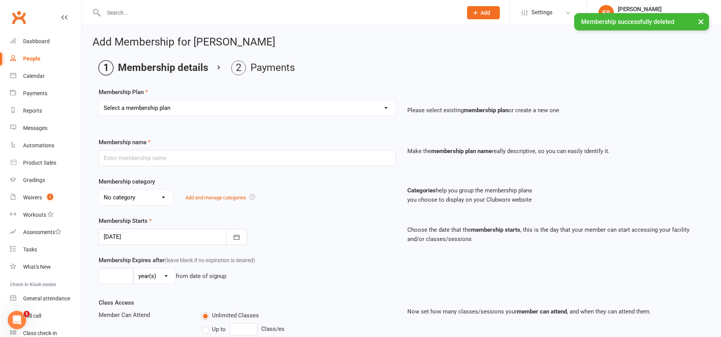
click at [128, 102] on select "Select a membership plan Create new Membership Plan KIDS 6 MONTHS (2 SESSIONS P…" at bounding box center [247, 107] width 296 height 15
select select "17"
click at [99, 100] on select "Select a membership plan Create new Membership Plan KIDS 6 MONTHS (2 SESSIONS P…" at bounding box center [247, 107] width 296 height 15
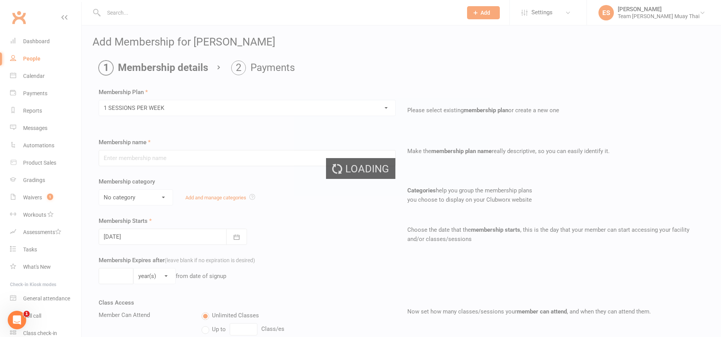
type input "1 SESSIONS PER WEEK"
select select "4"
type input "0"
type input "1"
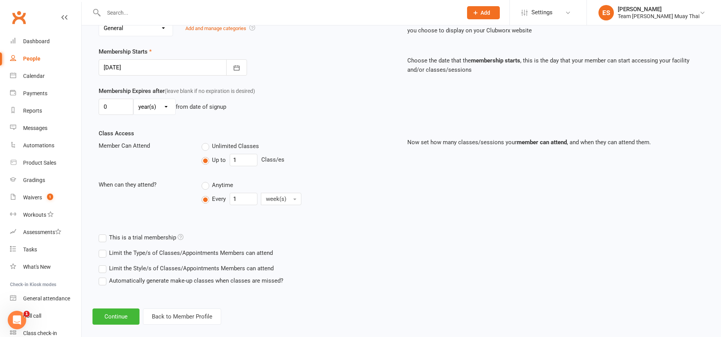
scroll to position [179, 0]
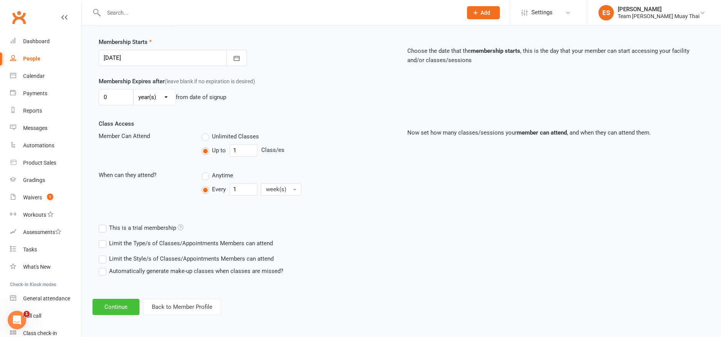
click at [119, 313] on button "Continue" at bounding box center [115, 307] width 47 height 16
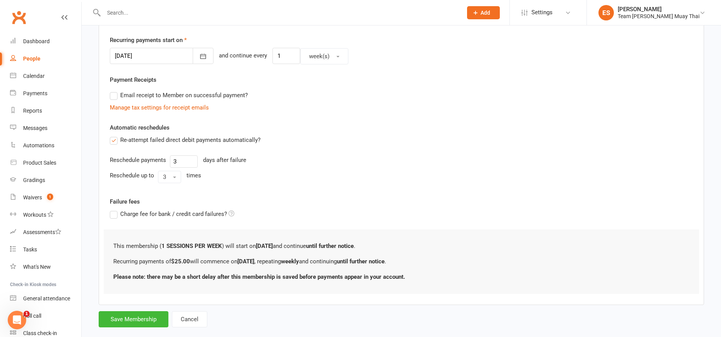
scroll to position [0, 0]
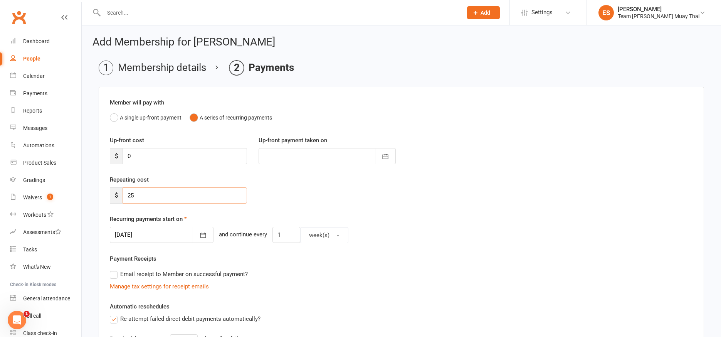
click at [157, 193] on input "25" at bounding box center [185, 195] width 124 height 16
type input "22.50"
click at [200, 237] on icon "button" at bounding box center [203, 235] width 6 height 5
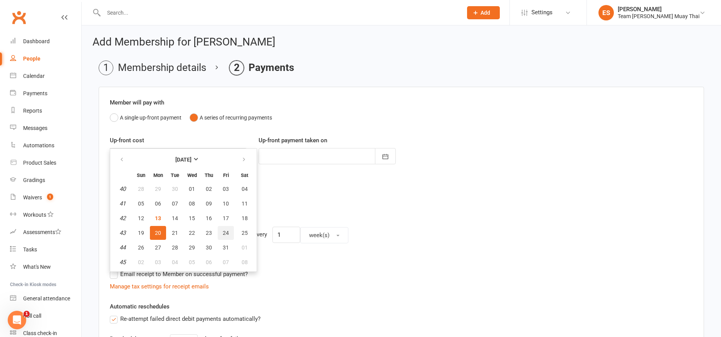
click at [226, 227] on button "24" at bounding box center [226, 233] width 16 height 14
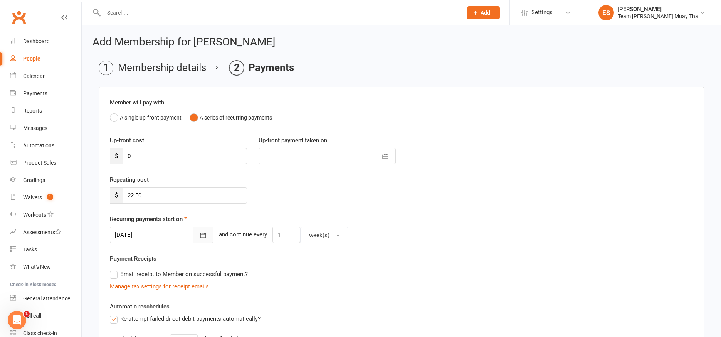
click at [199, 232] on icon "button" at bounding box center [203, 235] width 8 height 8
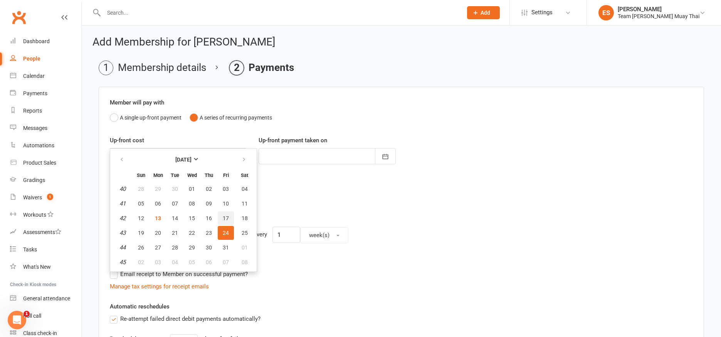
click at [227, 219] on span "17" at bounding box center [226, 218] width 6 height 6
type input "[DATE]"
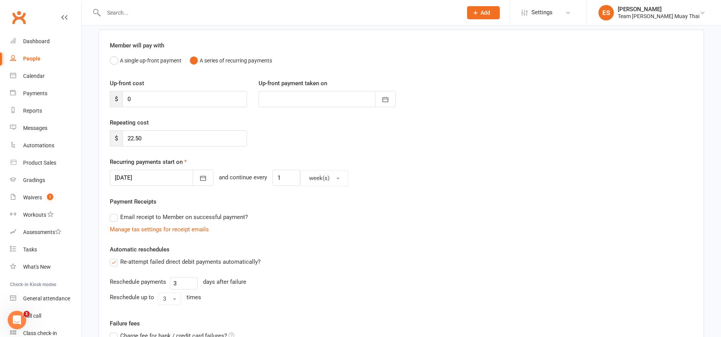
scroll to position [193, 0]
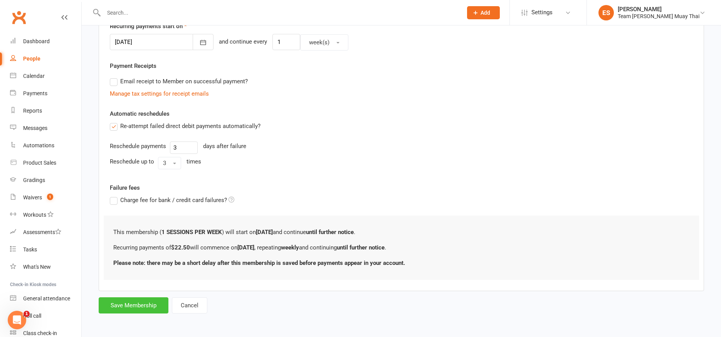
click at [134, 304] on button "Save Membership" at bounding box center [134, 305] width 70 height 16
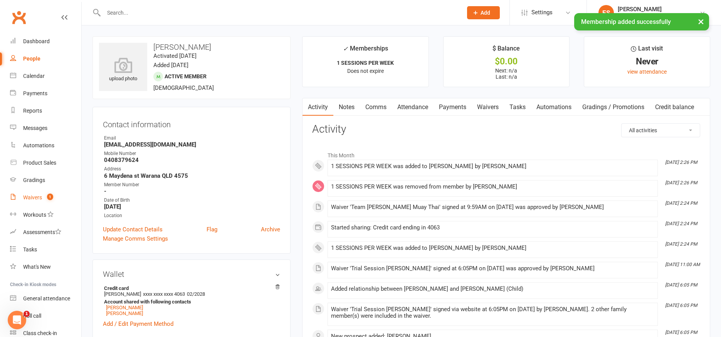
click at [34, 198] on div "Waivers" at bounding box center [32, 197] width 19 height 6
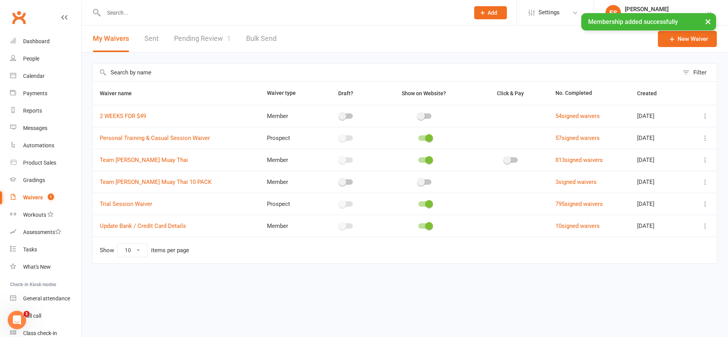
click at [203, 39] on link "Pending Review 1" at bounding box center [202, 38] width 57 height 27
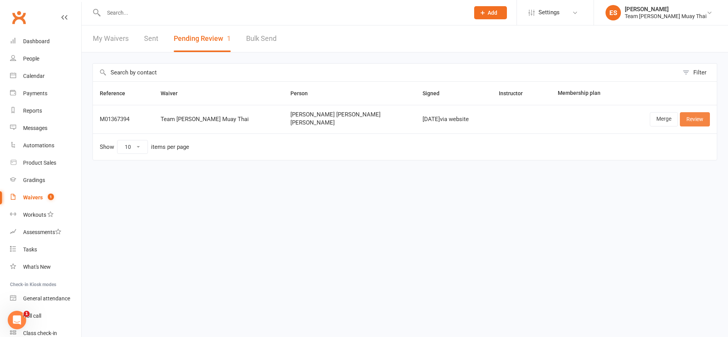
click at [694, 119] on link "Review" at bounding box center [695, 119] width 30 height 14
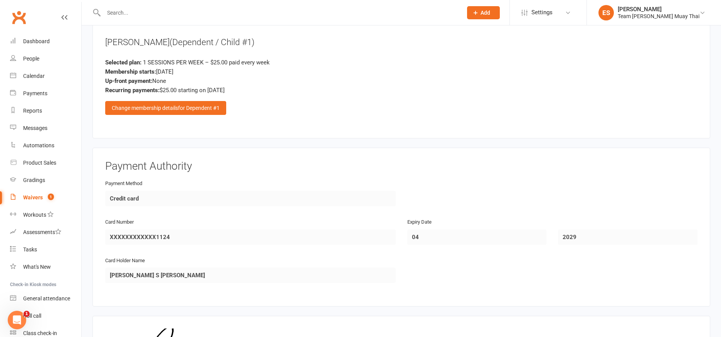
scroll to position [1812, 0]
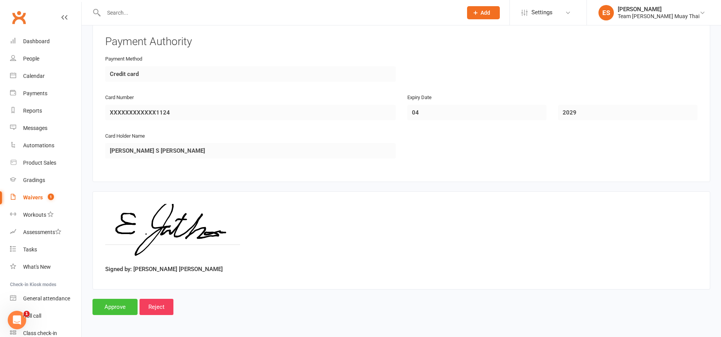
click at [119, 310] on input "Approve" at bounding box center [114, 307] width 45 height 16
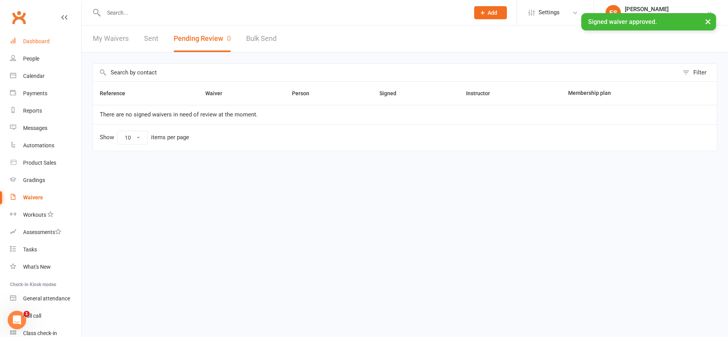
click at [30, 41] on div "Dashboard" at bounding box center [36, 41] width 27 height 6
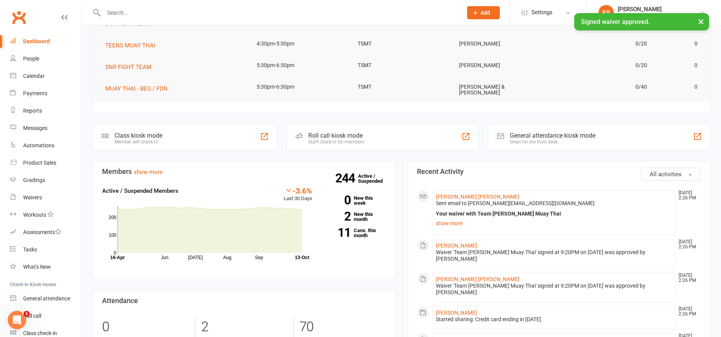
scroll to position [123, 0]
click at [444, 203] on span "Sent email to ellie_jonathan@hotmail.co.uk" at bounding box center [515, 203] width 159 height 6
click at [438, 244] on link "Reuben Jonathan" at bounding box center [456, 245] width 41 height 6
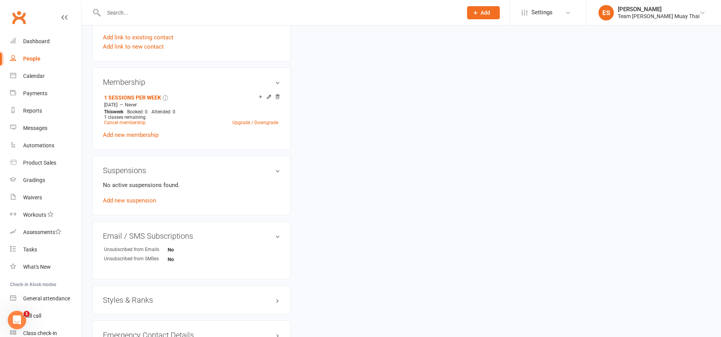
scroll to position [343, 0]
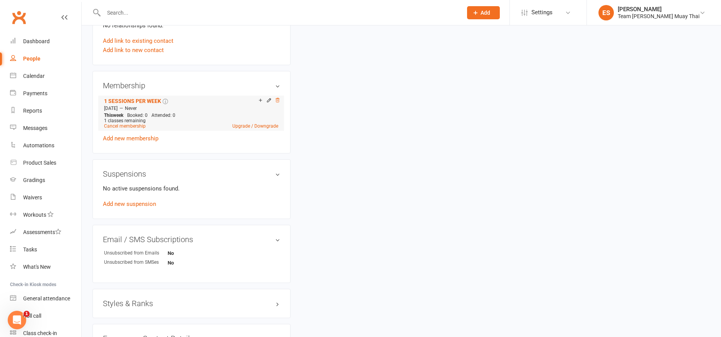
click at [279, 100] on icon at bounding box center [278, 100] width 4 height 4
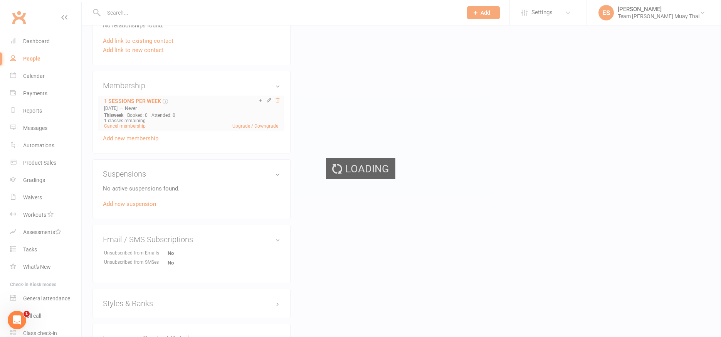
scroll to position [341, 0]
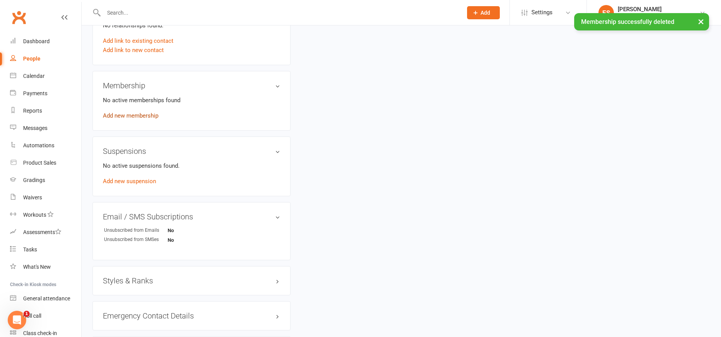
click at [116, 114] on link "Add new membership" at bounding box center [130, 115] width 55 height 7
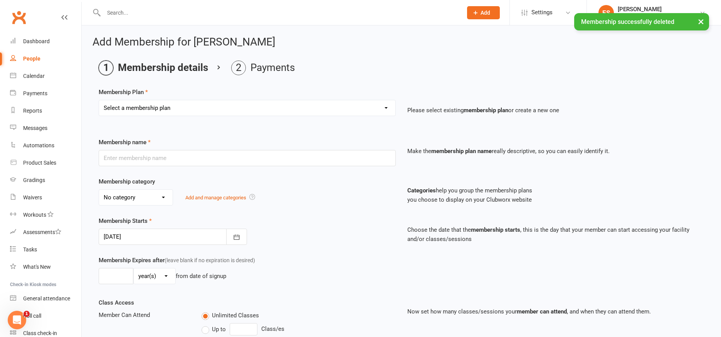
click at [111, 100] on select "Select a membership plan Create new Membership Plan KIDS 6 MONTHS (2 SESSIONS P…" at bounding box center [247, 107] width 296 height 15
select select "17"
click at [99, 100] on select "Select a membership plan Create new Membership Plan KIDS 6 MONTHS (2 SESSIONS P…" at bounding box center [247, 107] width 296 height 15
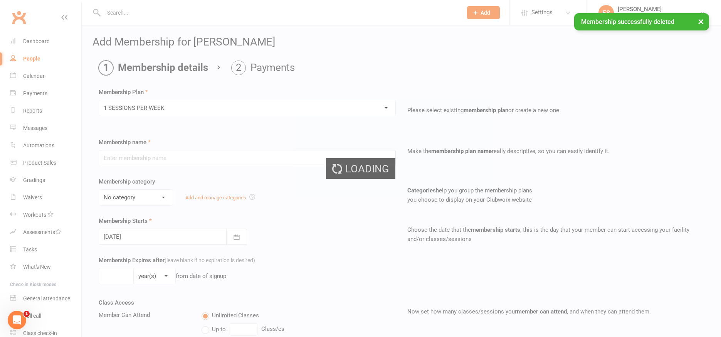
type input "1 SESSIONS PER WEEK"
select select "4"
type input "0"
type input "1"
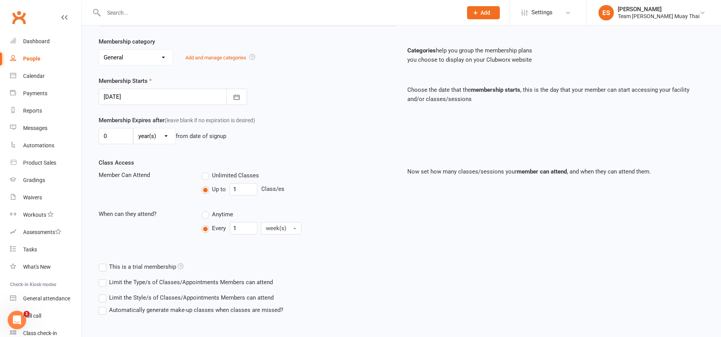
scroll to position [179, 0]
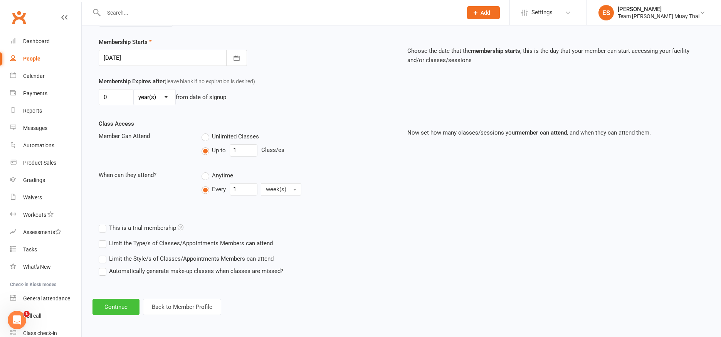
click at [110, 304] on button "Continue" at bounding box center [115, 307] width 47 height 16
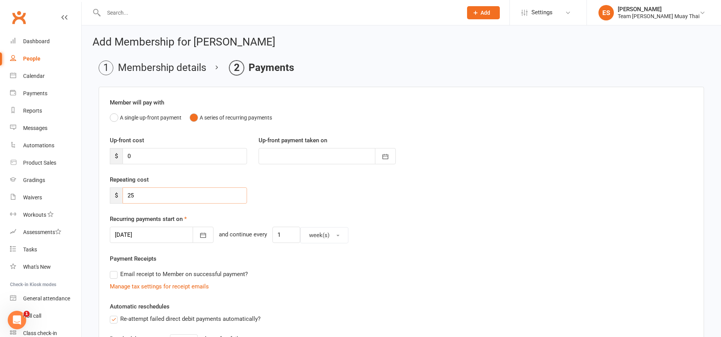
click at [156, 197] on input "25" at bounding box center [185, 195] width 124 height 16
type input "22.50"
click at [198, 232] on button "button" at bounding box center [203, 235] width 21 height 16
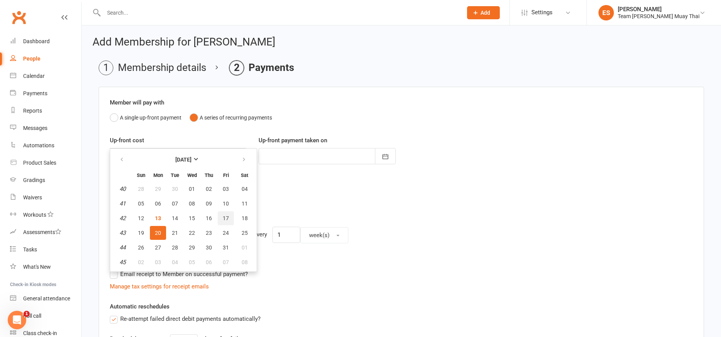
click at [227, 220] on span "17" at bounding box center [226, 218] width 6 height 6
type input "[DATE]"
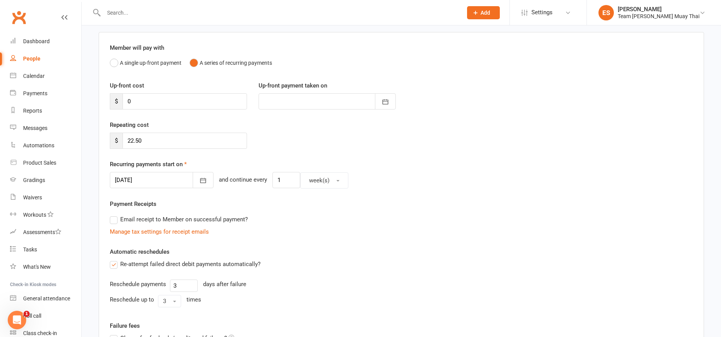
scroll to position [193, 0]
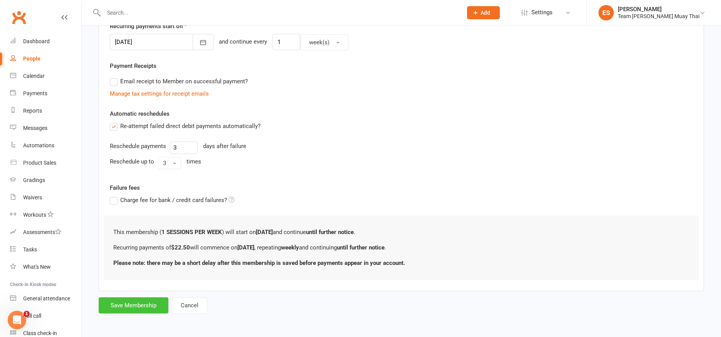
click at [124, 307] on button "Save Membership" at bounding box center [134, 305] width 70 height 16
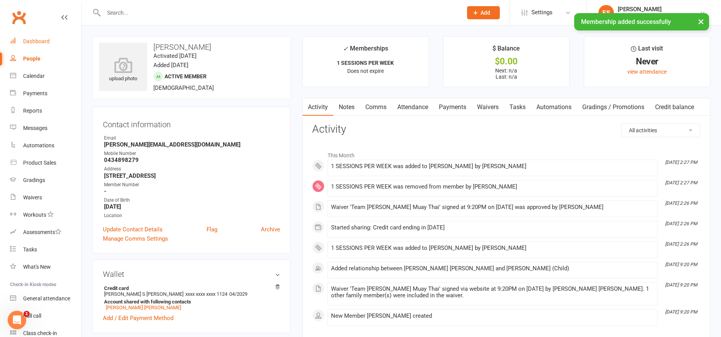
click at [30, 43] on div "Dashboard" at bounding box center [36, 41] width 27 height 6
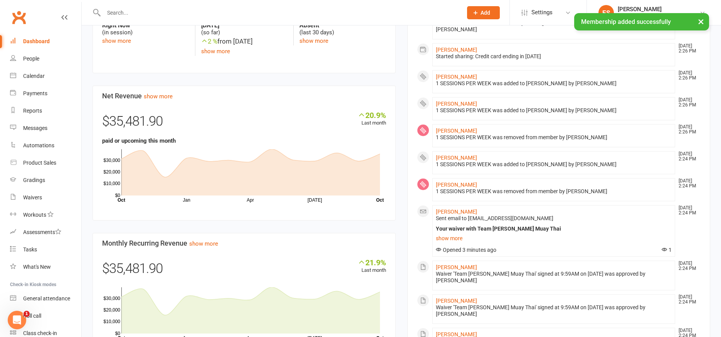
scroll to position [627, 0]
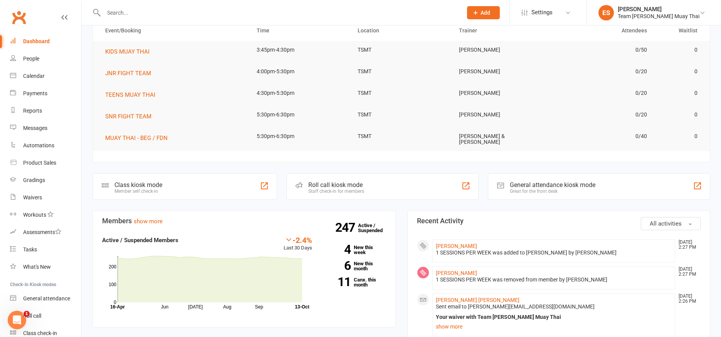
scroll to position [0, 0]
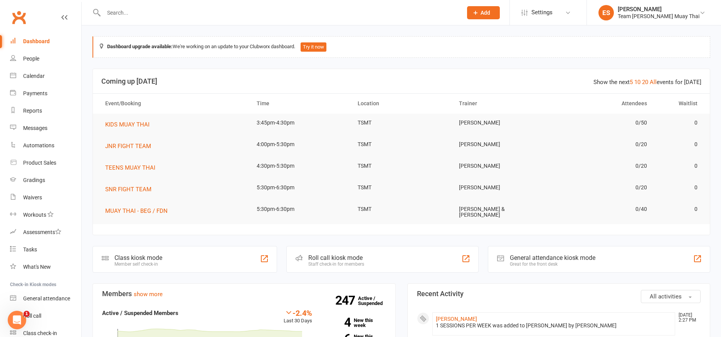
click at [151, 15] on input "text" at bounding box center [279, 12] width 356 height 11
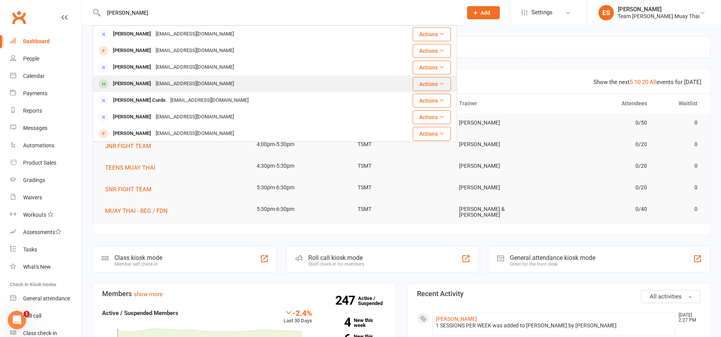
type input "EMMA"
click at [117, 82] on div "Emma Hunter" at bounding box center [132, 83] width 43 height 11
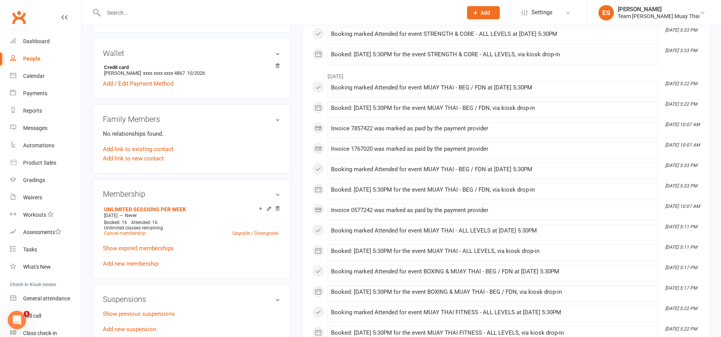
scroll to position [235, 0]
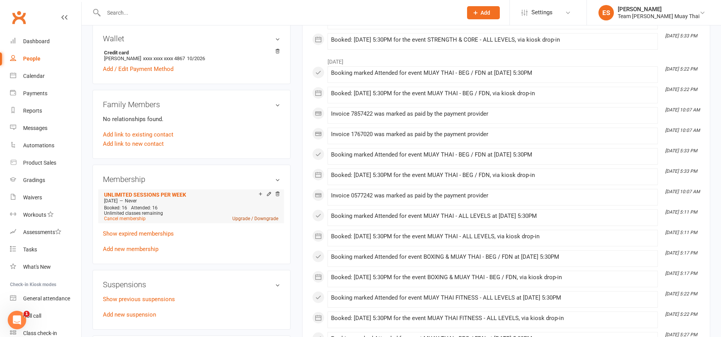
click at [251, 219] on link "Upgrade / Downgrade" at bounding box center [255, 218] width 46 height 5
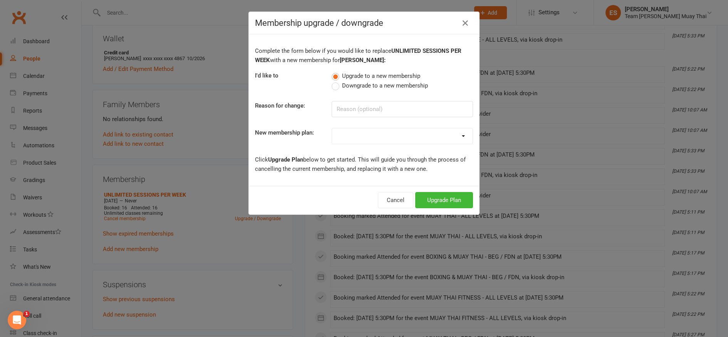
click at [333, 95] on div "Complete the form below if you would like to replace UNLIMITED SESSIONS PER WEE…" at bounding box center [364, 109] width 230 height 151
click at [335, 89] on label "Downgrade to a new membership" at bounding box center [380, 85] width 96 height 9
click at [335, 81] on input "Downgrade to a new membership" at bounding box center [334, 81] width 5 height 0
click at [363, 130] on select "KIDS 6 MONTHS (2 SESSIONS P/W) KIDS 12 MONTHS (1 SESSION P/W) KIDS 12 MONTHS (2…" at bounding box center [402, 135] width 141 height 15
click at [352, 105] on input at bounding box center [402, 109] width 141 height 16
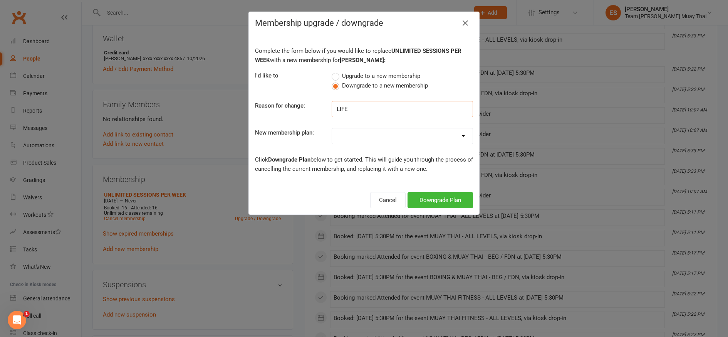
type input "LIFE"
click at [342, 134] on select "KIDS 6 MONTHS (2 SESSIONS P/W) KIDS 12 MONTHS (1 SESSION P/W) KIDS 12 MONTHS (2…" at bounding box center [402, 135] width 141 height 15
select select "14"
click at [332, 128] on select "KIDS 6 MONTHS (2 SESSIONS P/W) KIDS 12 MONTHS (1 SESSION P/W) KIDS 12 MONTHS (2…" at bounding box center [402, 135] width 141 height 15
click at [421, 205] on button "Downgrade Plan" at bounding box center [441, 200] width 66 height 16
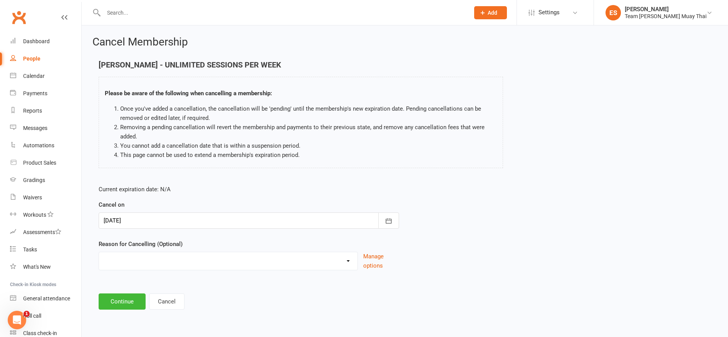
click at [143, 262] on select "FIXING PAYMENTS Holiday Injury More sessions (upgrading) NOT FIGHT TEAM Other s…" at bounding box center [228, 259] width 259 height 15
select select "2"
click at [99, 252] on select "FIXING PAYMENTS Holiday Injury More sessions (upgrading) NOT FIGHT TEAM Other s…" at bounding box center [228, 259] width 259 height 15
click at [118, 305] on button "Continue" at bounding box center [122, 301] width 47 height 16
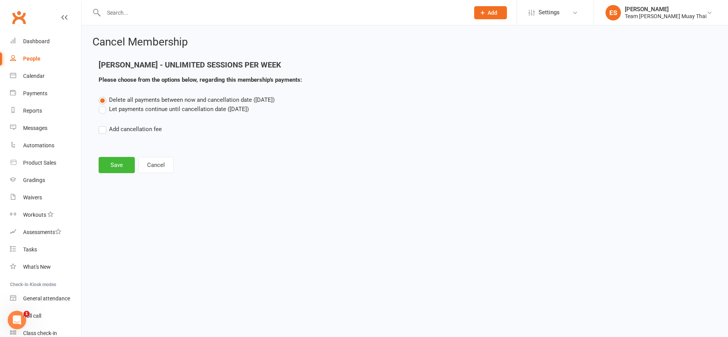
click at [102, 111] on label "Let payments continue until cancellation date ([DATE])" at bounding box center [174, 108] width 150 height 9
click at [102, 104] on input "Let payments continue until cancellation date ([DATE])" at bounding box center [101, 104] width 5 height 0
click at [114, 171] on button "Save" at bounding box center [117, 165] width 36 height 16
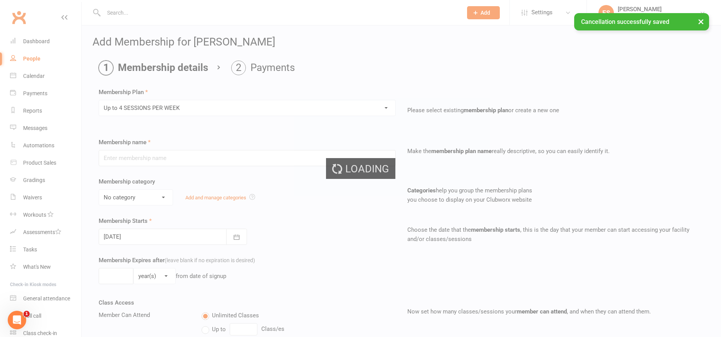
type input "Up to 4 SESSIONS PER WEEK"
select select "4"
type input "0"
type input "4"
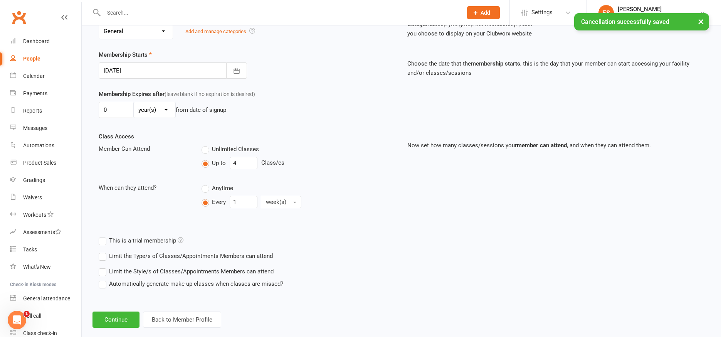
scroll to position [179, 0]
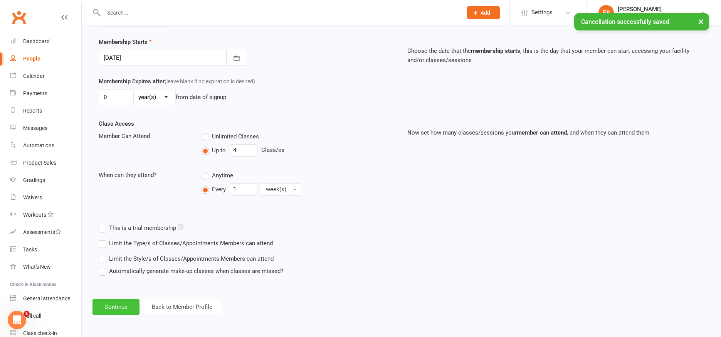
click at [122, 310] on button "Continue" at bounding box center [115, 307] width 47 height 16
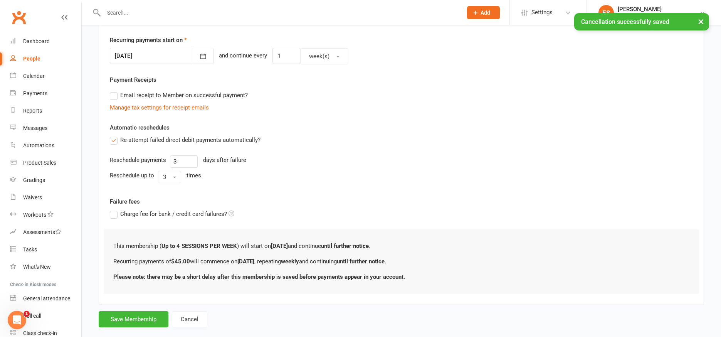
scroll to position [0, 0]
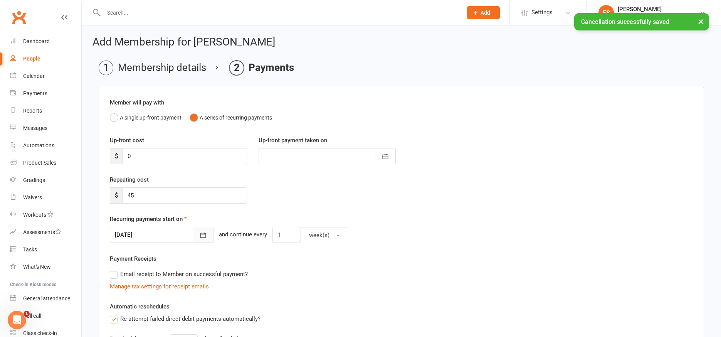
click at [199, 236] on icon "button" at bounding box center [203, 235] width 8 height 8
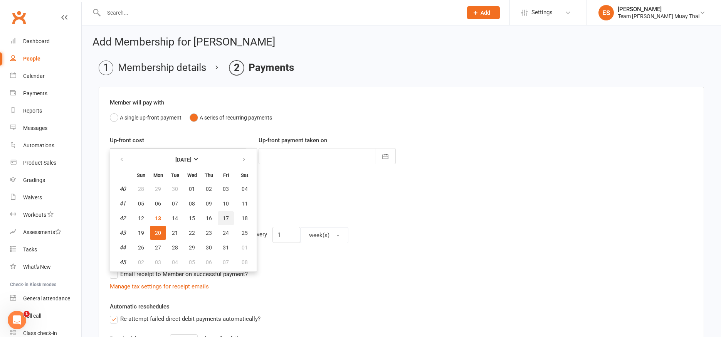
click at [223, 218] on span "17" at bounding box center [226, 218] width 6 height 6
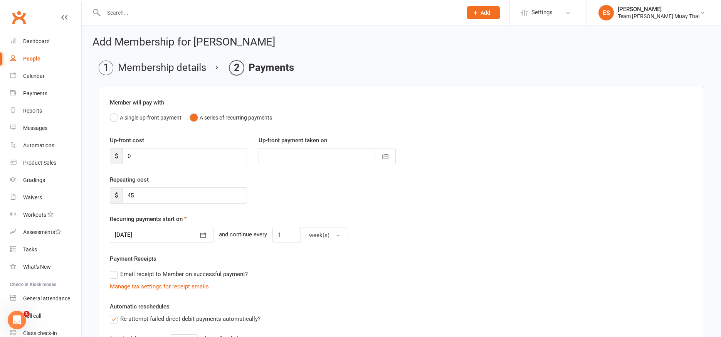
type input "[DATE]"
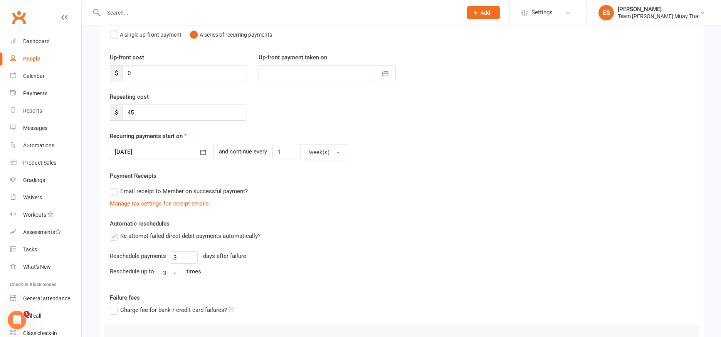
scroll to position [193, 0]
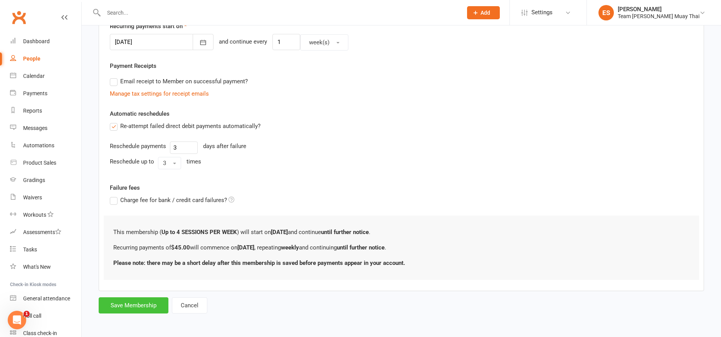
click at [132, 309] on button "Save Membership" at bounding box center [134, 305] width 70 height 16
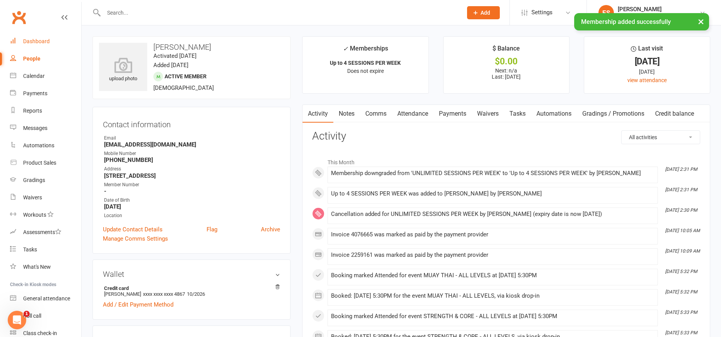
click at [29, 41] on div "Dashboard" at bounding box center [36, 41] width 27 height 6
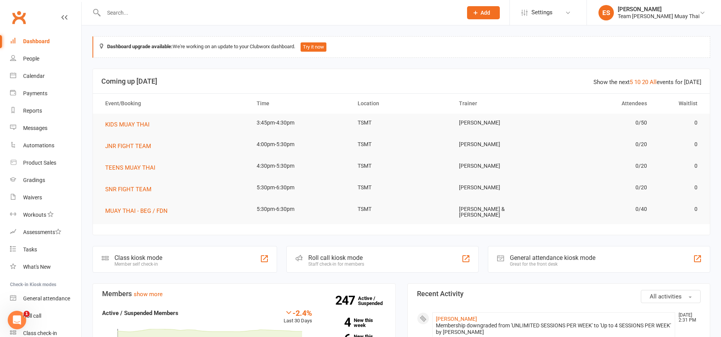
click at [138, 15] on input "text" at bounding box center [279, 12] width 356 height 11
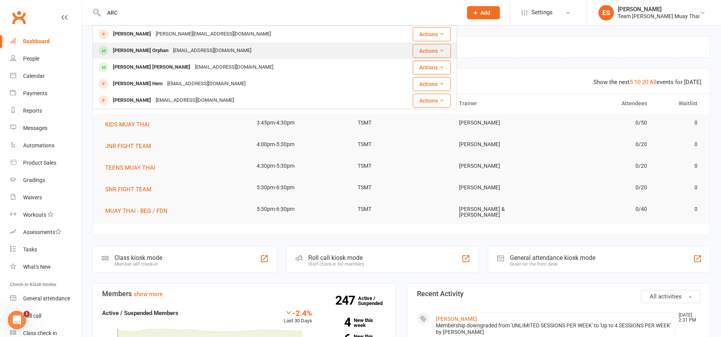
type input "ARC"
click at [128, 56] on div "[PERSON_NAME] Orphan" at bounding box center [141, 50] width 60 height 11
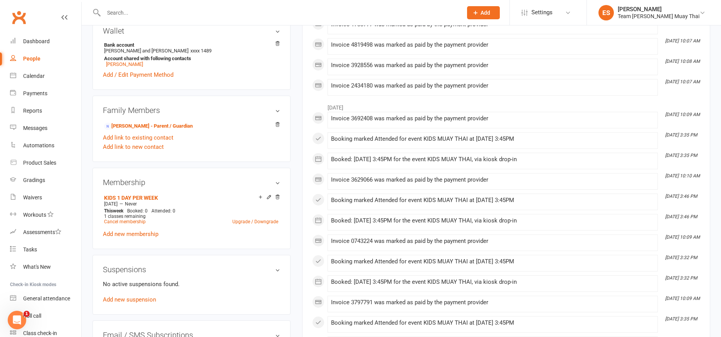
scroll to position [247, 0]
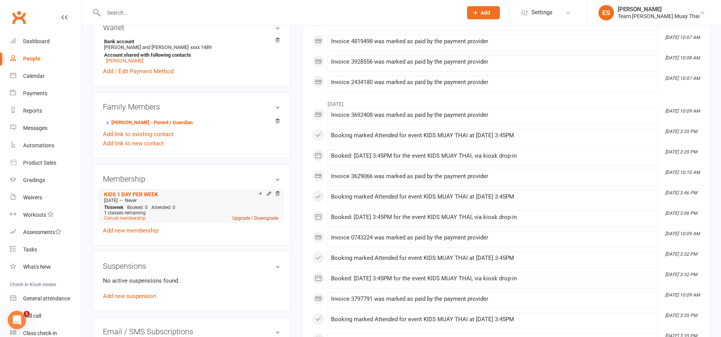
click at [243, 219] on link "Upgrade / Downgrade" at bounding box center [255, 217] width 46 height 5
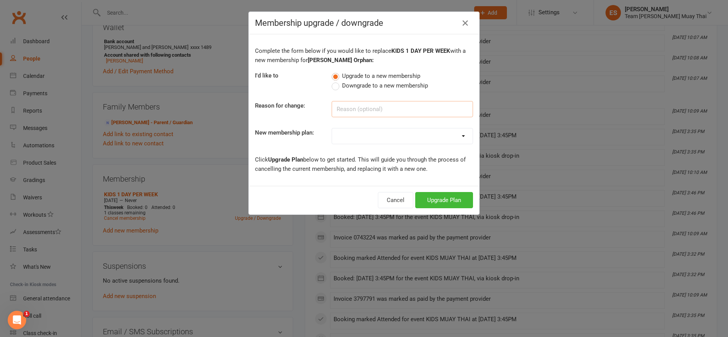
click at [345, 109] on input at bounding box center [402, 109] width 141 height 16
type input "FIGHT TEAM"
click at [337, 135] on select "KIDS 6 MONTHS (2 SESSIONS P/W) KIDS 12 MONTHS (1 SESSION P/W) KIDS 12 MONTHS (2…" at bounding box center [402, 135] width 141 height 15
select select "9"
click at [332, 128] on select "KIDS 6 MONTHS (2 SESSIONS P/W) KIDS 12 MONTHS (1 SESSION P/W) KIDS 12 MONTHS (2…" at bounding box center [402, 135] width 141 height 15
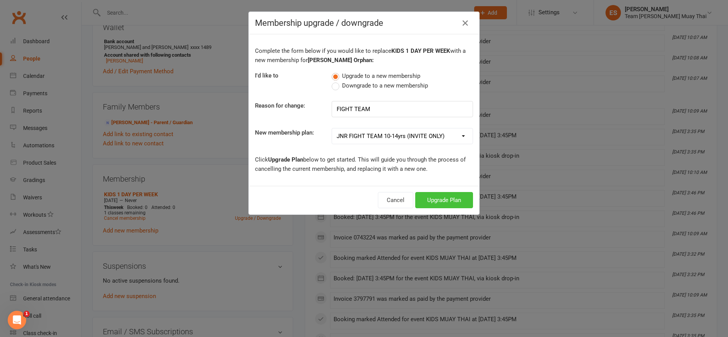
click at [428, 202] on button "Upgrade Plan" at bounding box center [444, 200] width 58 height 16
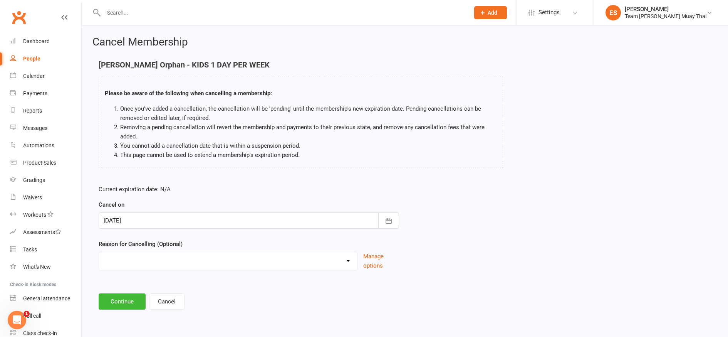
click at [126, 259] on select "FIXING PAYMENTS Holiday Injury More sessions (upgrading) NOT FIGHT TEAM Other s…" at bounding box center [228, 259] width 259 height 15
select select "3"
click at [99, 252] on select "FIXING PAYMENTS Holiday Injury More sessions (upgrading) NOT FIGHT TEAM Other s…" at bounding box center [228, 259] width 259 height 15
click at [121, 303] on button "Continue" at bounding box center [122, 301] width 47 height 16
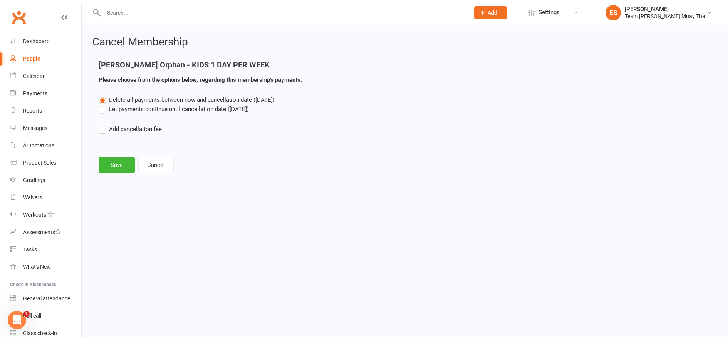
click at [100, 113] on label "Let payments continue until cancellation date ([DATE])" at bounding box center [174, 108] width 150 height 9
click at [100, 104] on input "Let payments continue until cancellation date ([DATE])" at bounding box center [101, 104] width 5 height 0
click at [109, 164] on button "Save" at bounding box center [117, 165] width 36 height 16
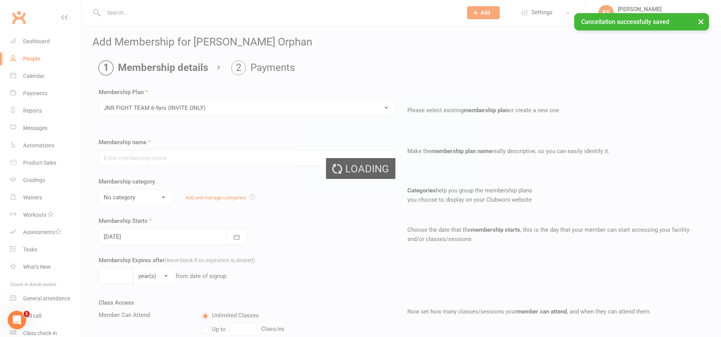
type input "JNR FIGHT TEAM 6-9yrs (INVITE ONLY)"
select select "5"
type input "0"
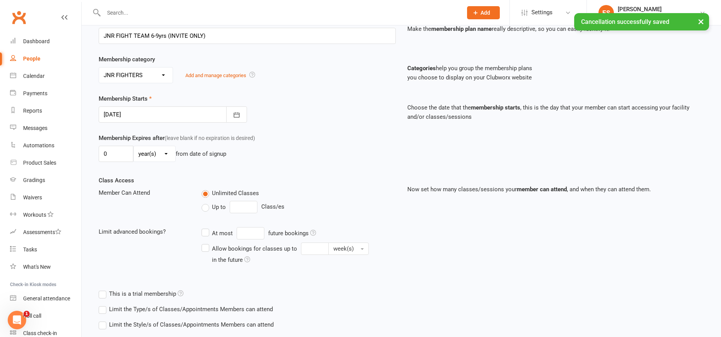
scroll to position [168, 0]
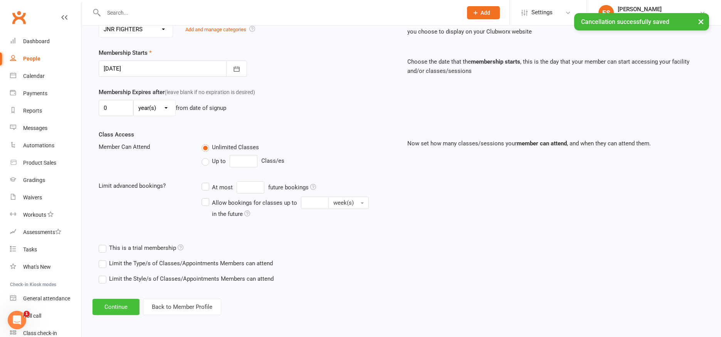
click at [112, 306] on button "Continue" at bounding box center [115, 307] width 47 height 16
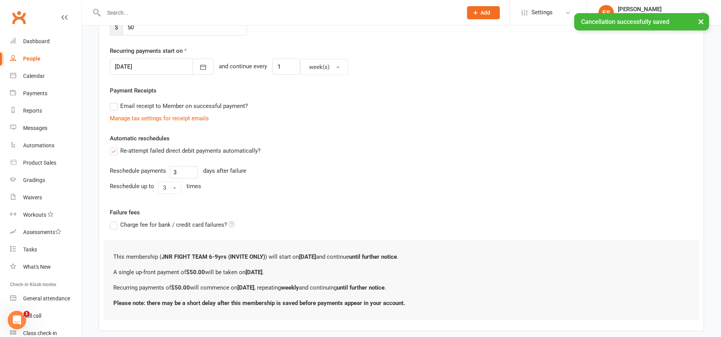
scroll to position [0, 0]
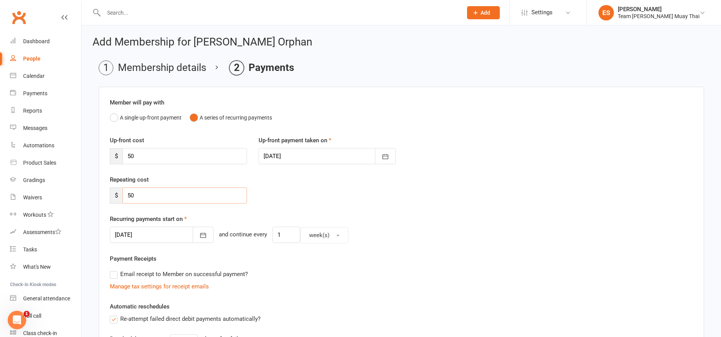
click at [159, 194] on input "50" at bounding box center [185, 195] width 124 height 16
type input "5"
type input "45"
click at [199, 233] on icon "button" at bounding box center [203, 235] width 8 height 8
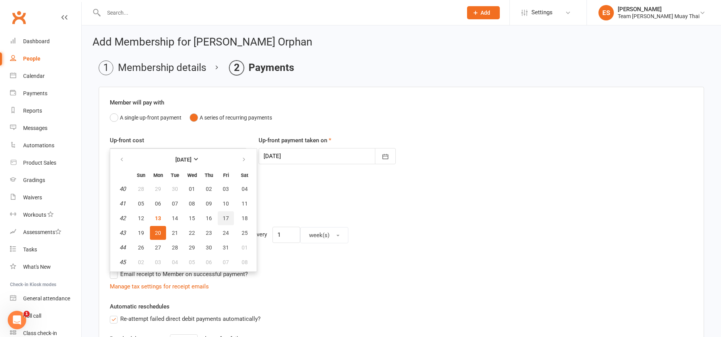
click at [228, 221] on span "17" at bounding box center [226, 218] width 6 height 6
type input "[DATE]"
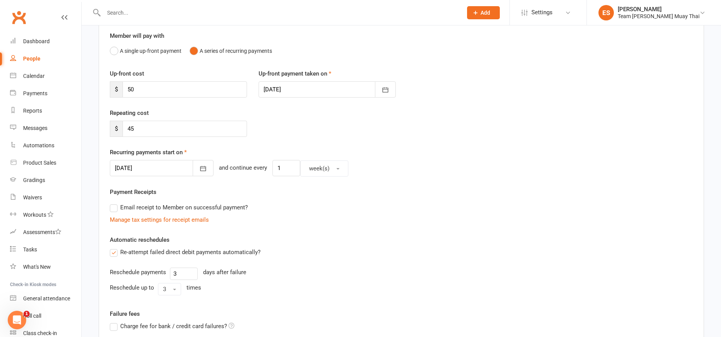
scroll to position [52, 0]
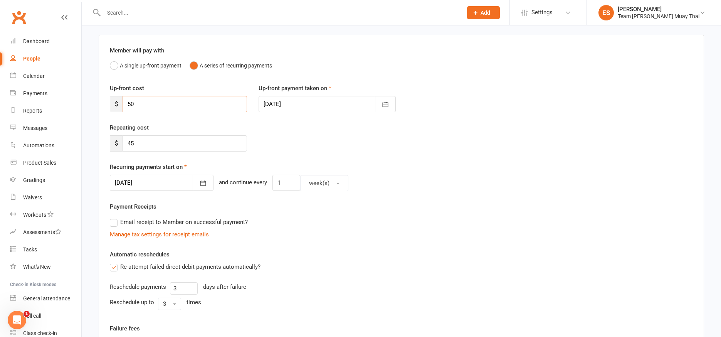
click at [227, 107] on input "50" at bounding box center [185, 104] width 124 height 16
type input "5"
click at [346, 200] on div "Member will pay with A single up-front payment A series of recurring payments U…" at bounding box center [401, 233] width 605 height 397
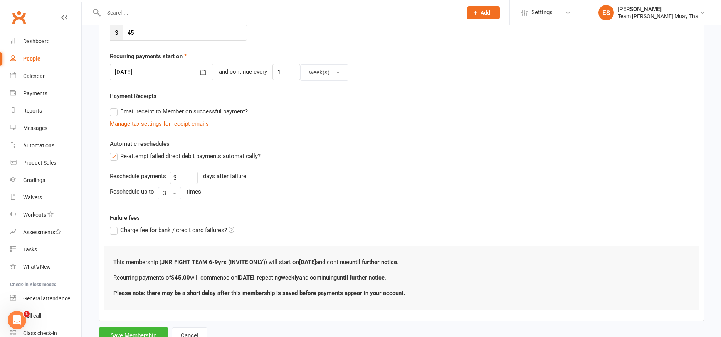
scroll to position [193, 0]
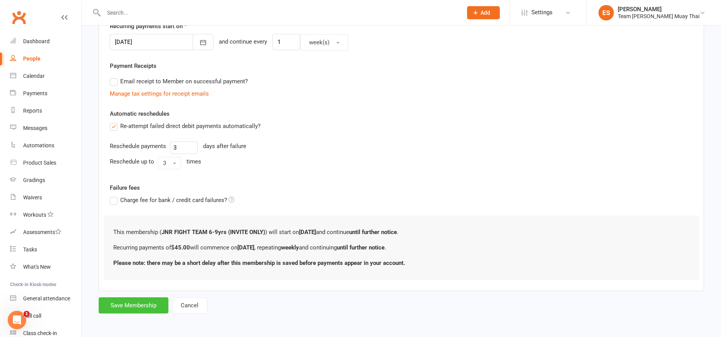
click at [140, 305] on button "Save Membership" at bounding box center [134, 305] width 70 height 16
type input "0"
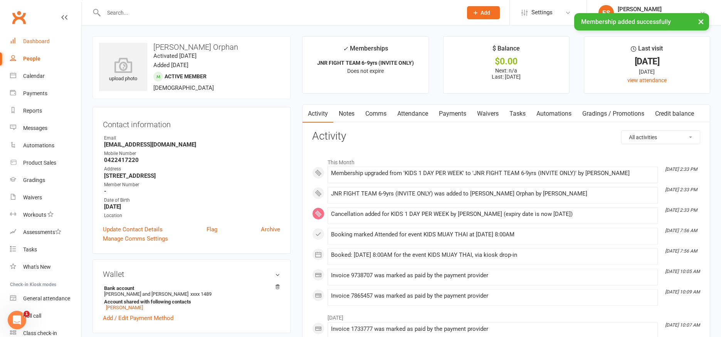
click at [27, 39] on div "Dashboard" at bounding box center [36, 41] width 27 height 6
